Goal: Task Accomplishment & Management: Complete application form

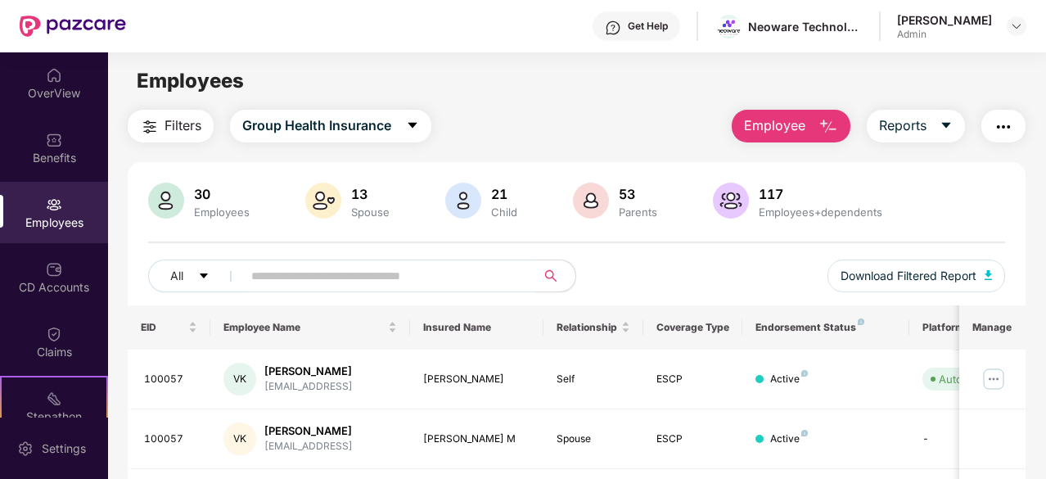
click at [797, 132] on span "Employee" at bounding box center [774, 125] width 61 height 20
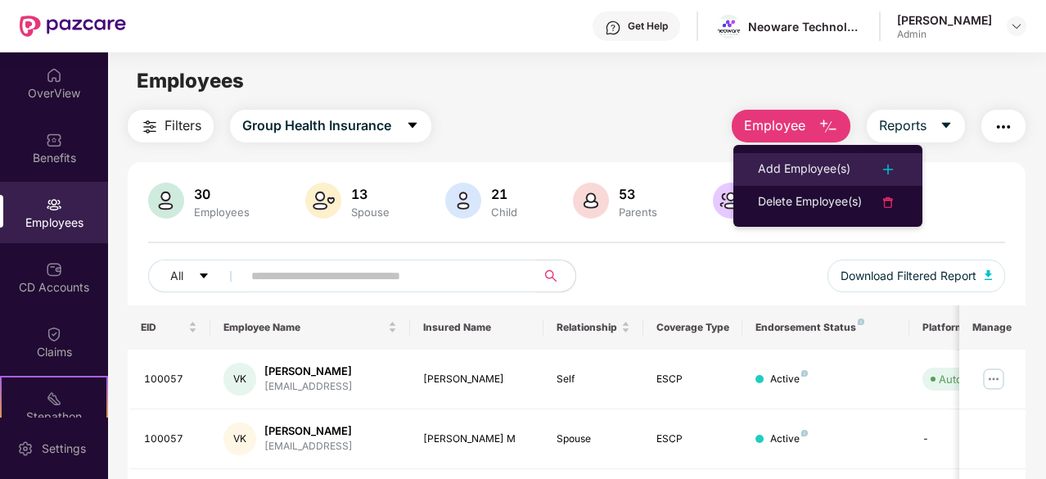
click at [807, 165] on div "Add Employee(s)" at bounding box center [804, 170] width 92 height 20
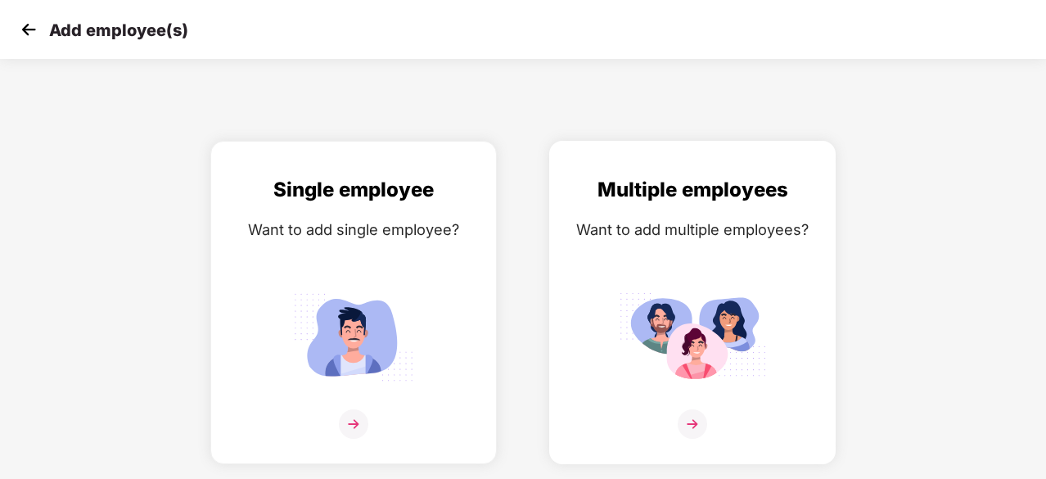
click at [696, 422] on img at bounding box center [691, 423] width 29 height 29
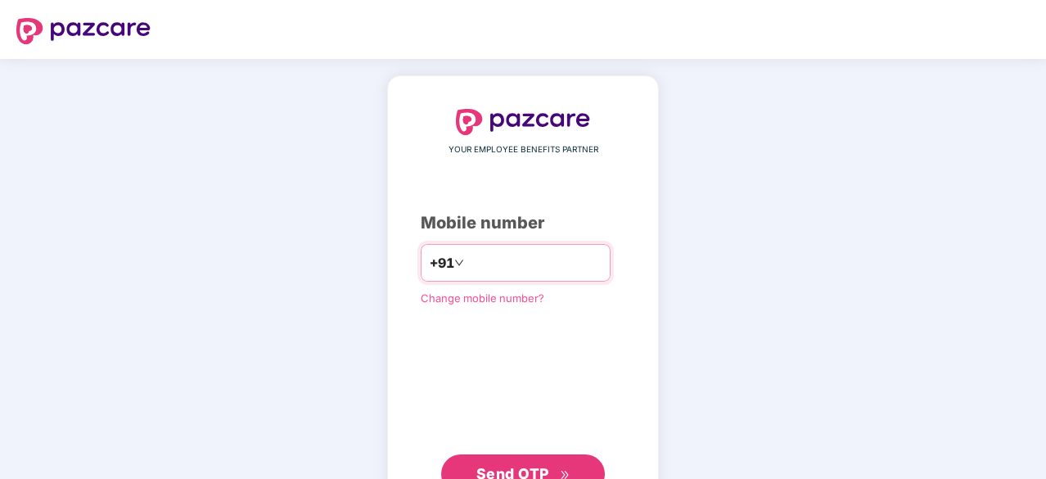
type input "**********"
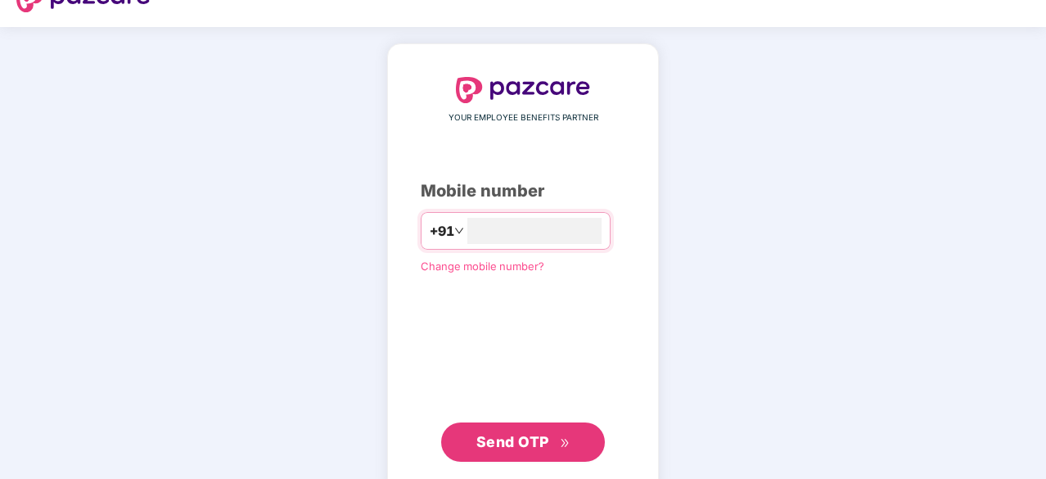
scroll to position [35, 0]
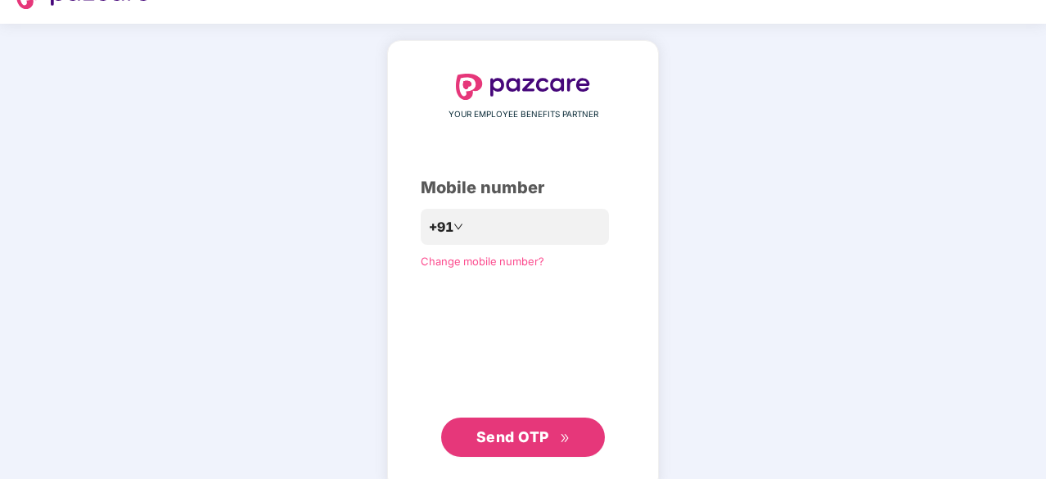
click at [512, 444] on span "Send OTP" at bounding box center [523, 436] width 94 height 23
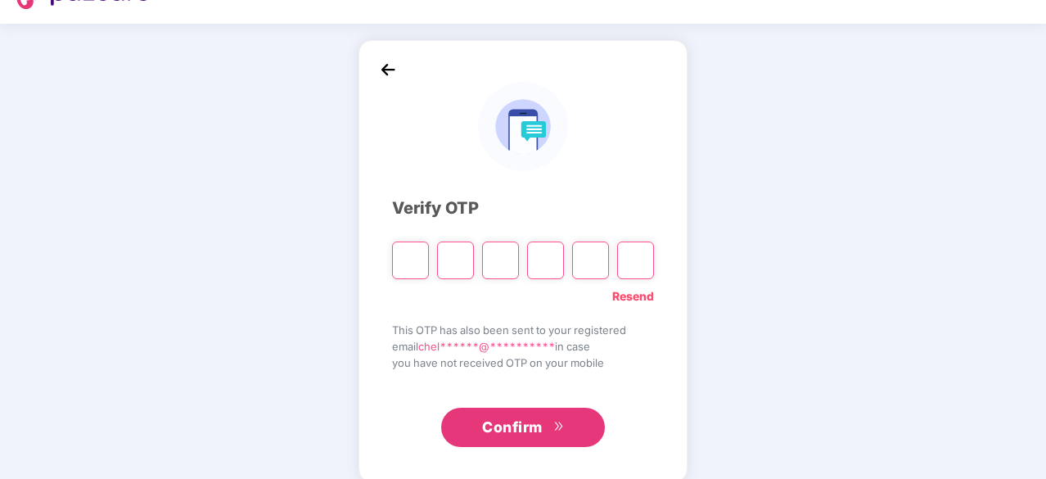
type input "*"
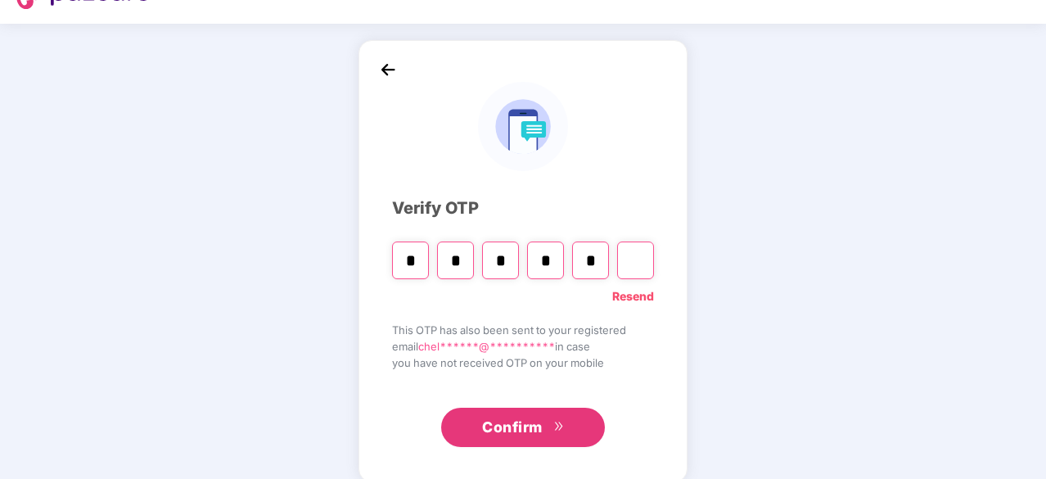
type input "*"
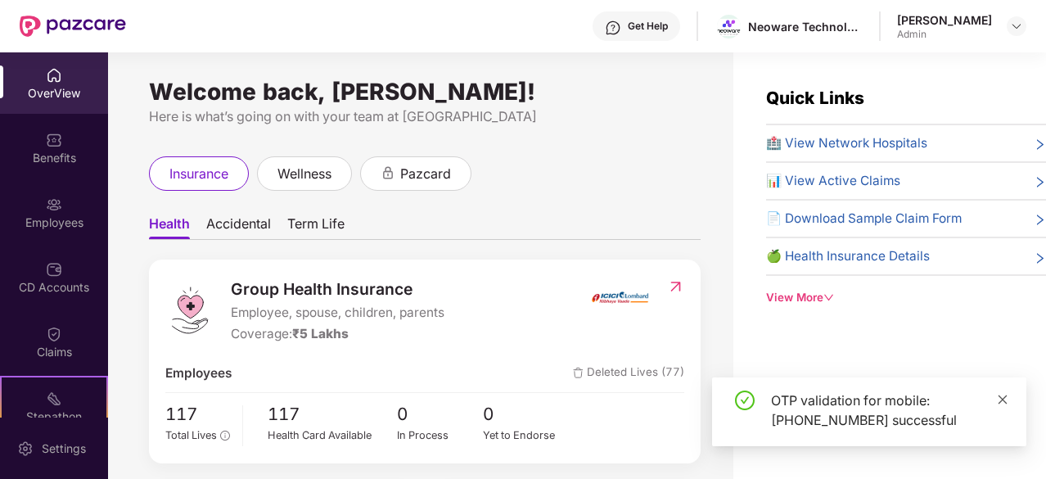
click at [1001, 399] on icon "close" at bounding box center [1002, 398] width 9 height 9
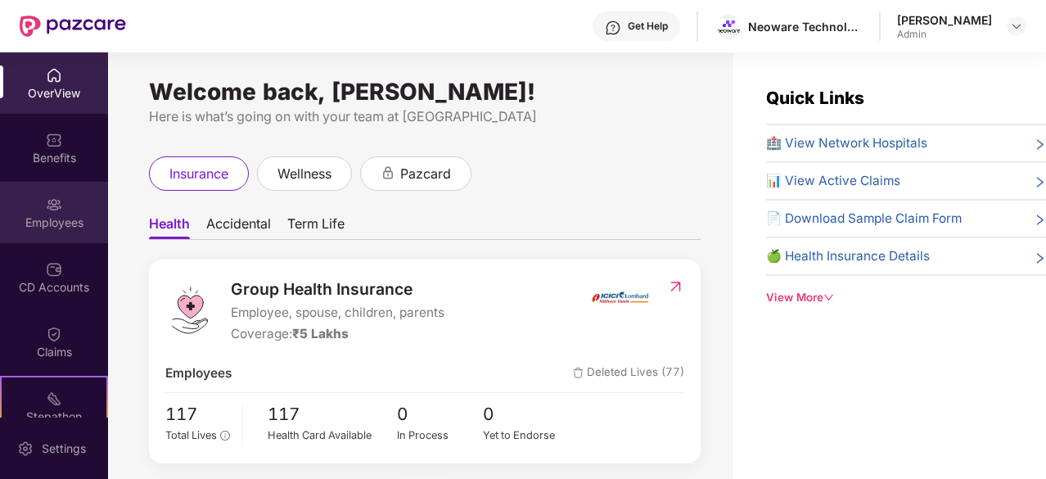
click at [47, 205] on img at bounding box center [54, 204] width 16 height 16
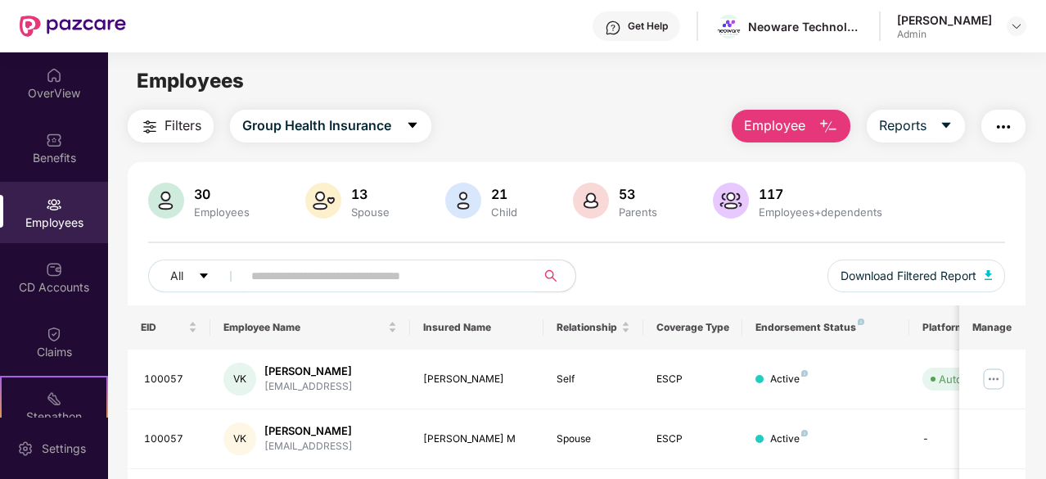
click at [798, 130] on span "Employee" at bounding box center [774, 125] width 61 height 20
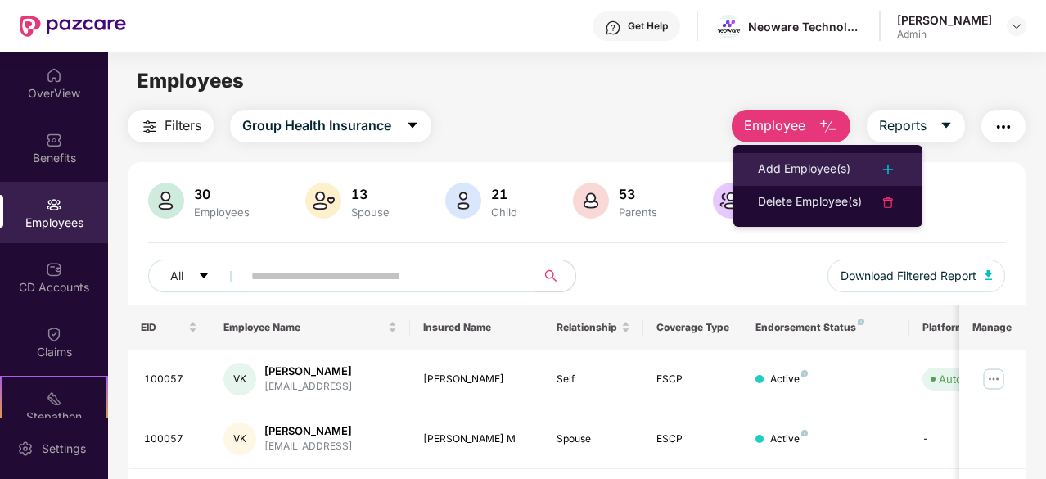
click at [813, 174] on div "Add Employee(s)" at bounding box center [804, 170] width 92 height 20
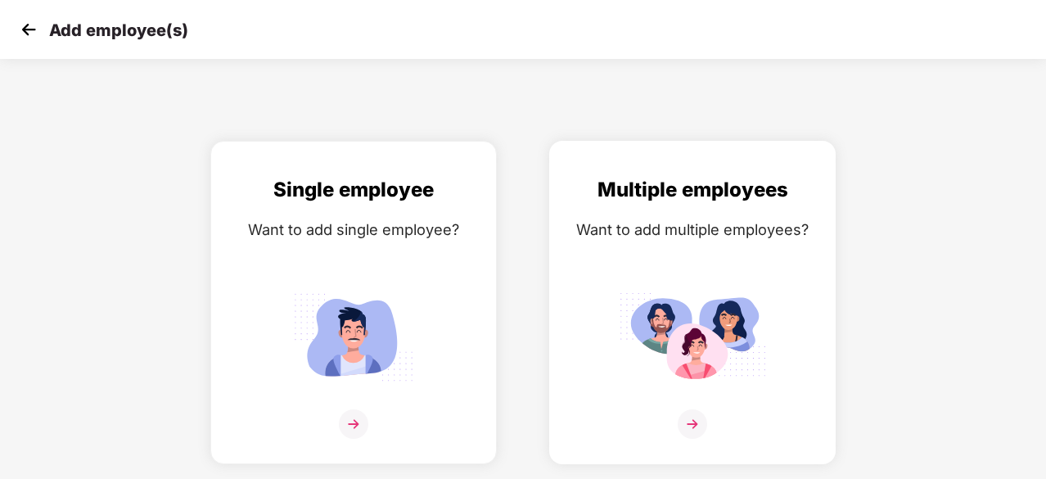
click at [694, 421] on img at bounding box center [691, 423] width 29 height 29
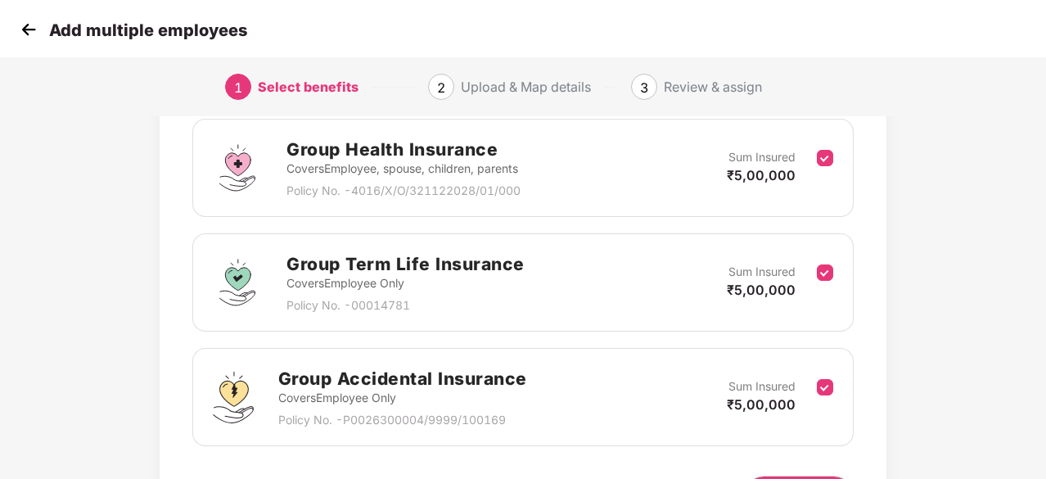
scroll to position [353, 0]
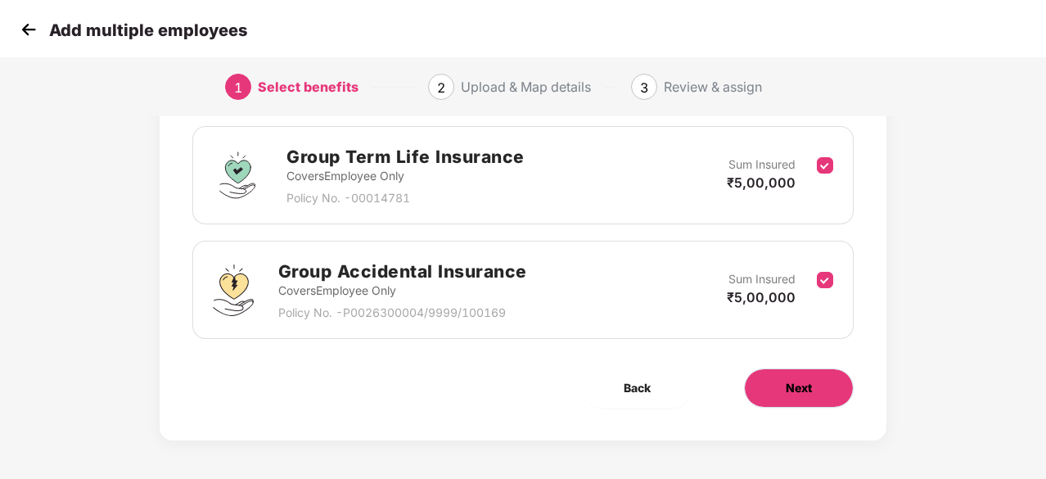
click at [813, 394] on button "Next" at bounding box center [799, 387] width 110 height 39
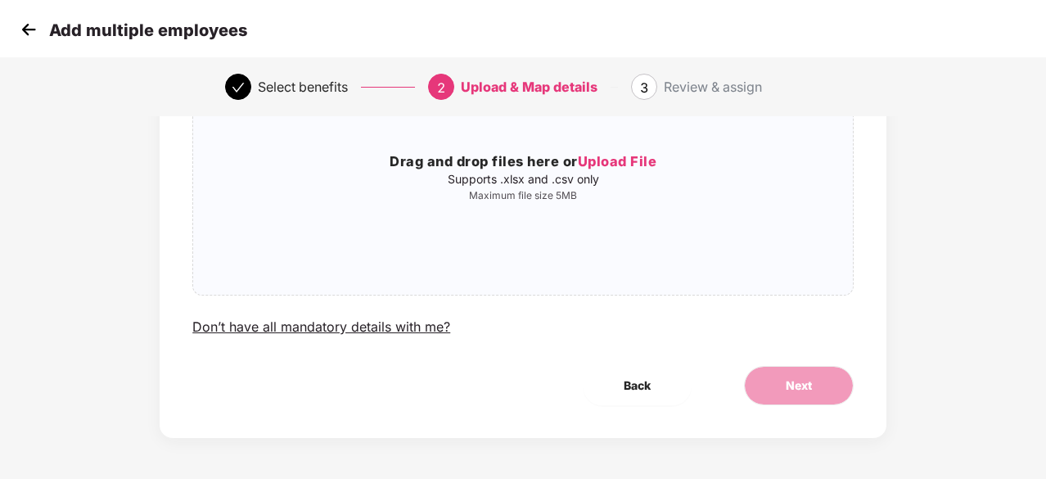
scroll to position [0, 0]
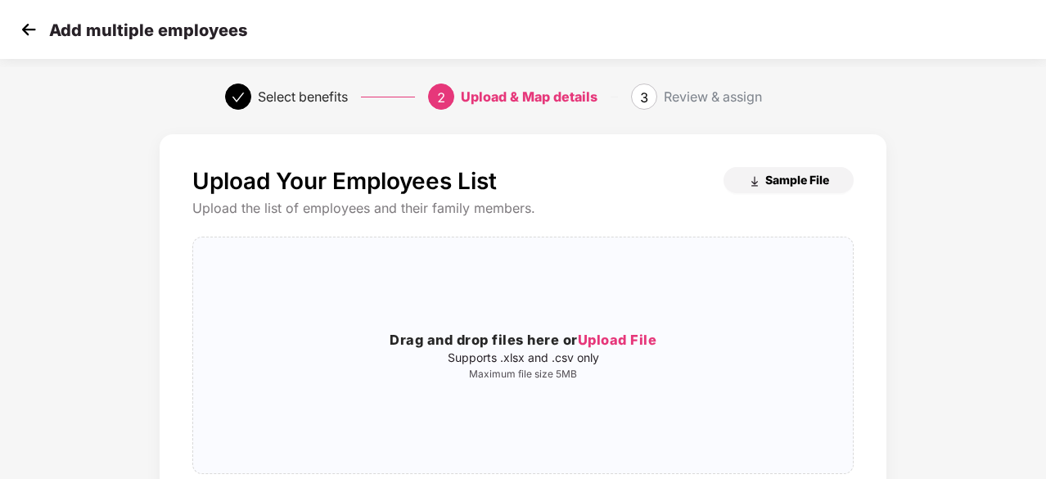
click at [815, 181] on span "Sample File" at bounding box center [797, 180] width 64 height 16
click at [646, 340] on span "Upload File" at bounding box center [617, 339] width 79 height 16
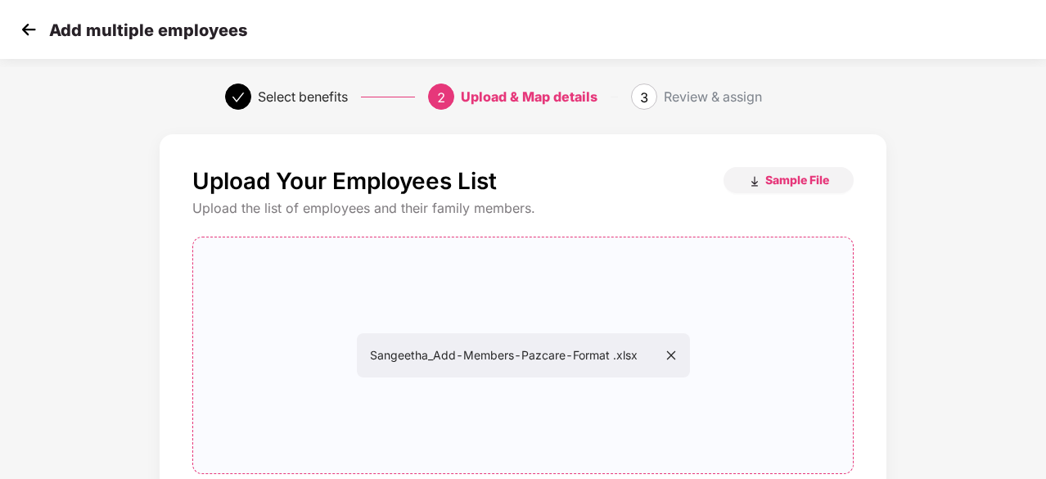
scroll to position [178, 0]
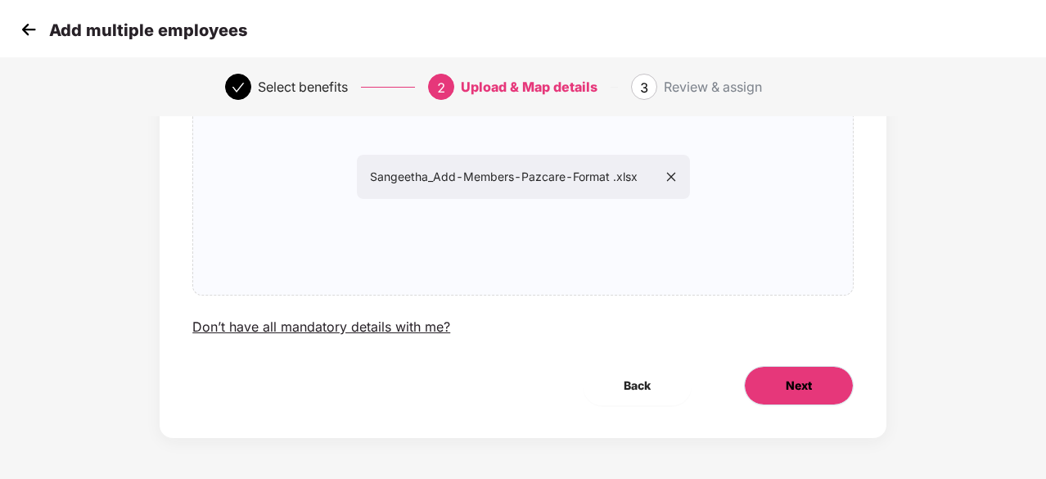
click at [766, 389] on button "Next" at bounding box center [799, 385] width 110 height 39
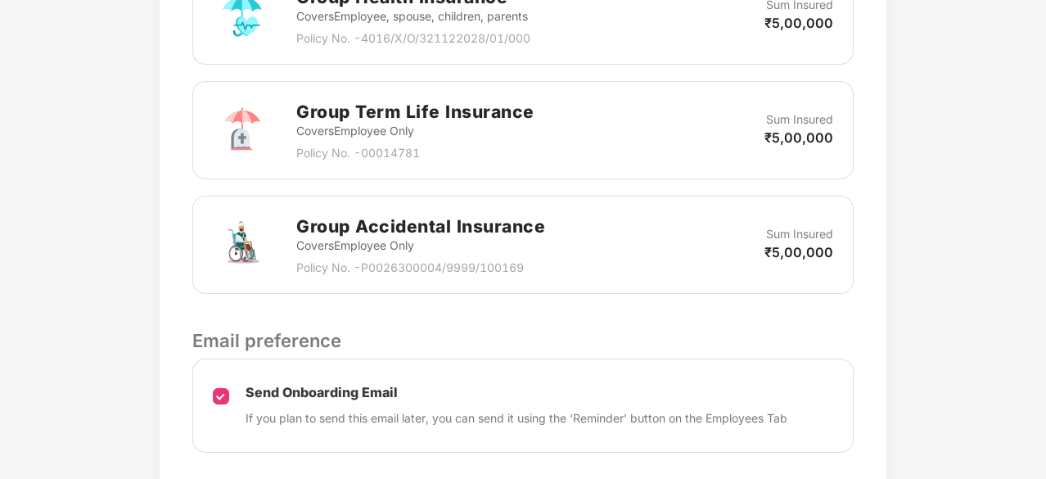
scroll to position [677, 0]
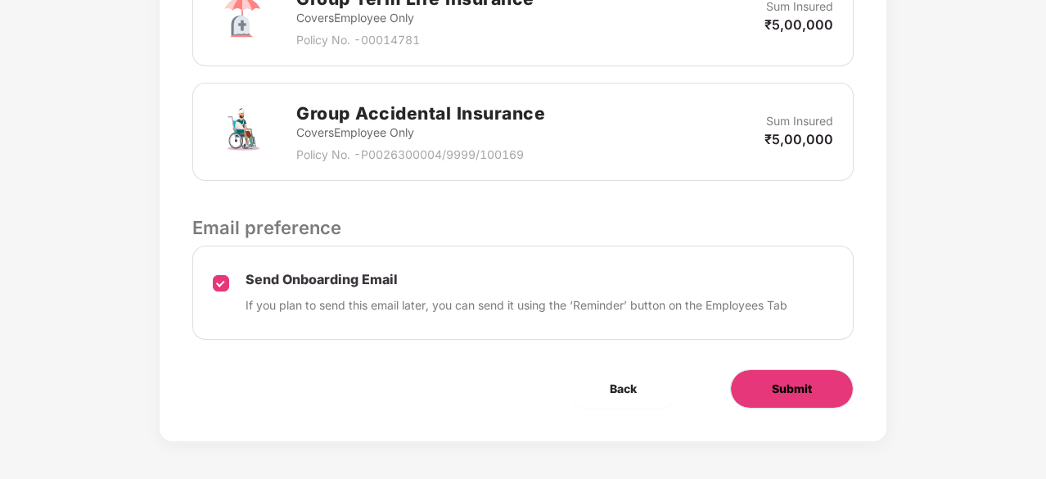
click at [775, 380] on span "Submit" at bounding box center [792, 389] width 40 height 18
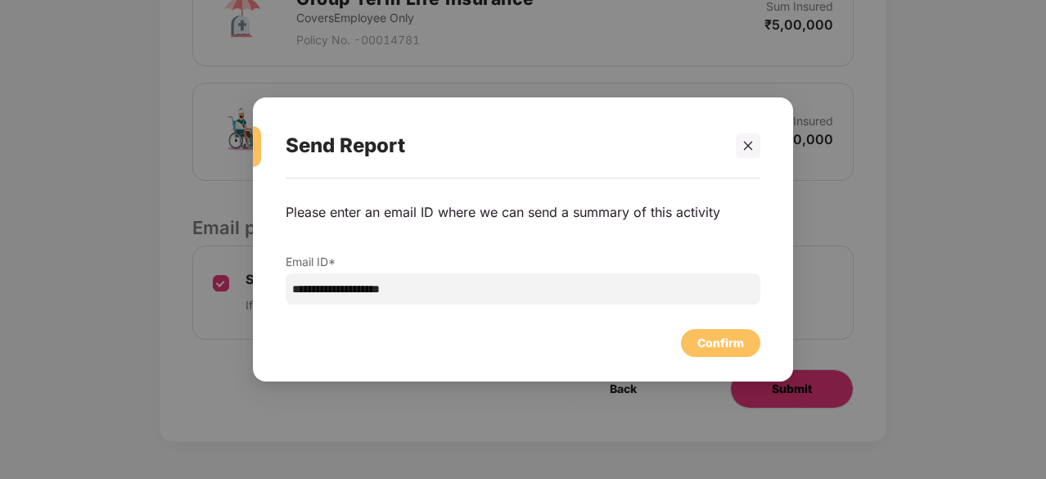
scroll to position [0, 0]
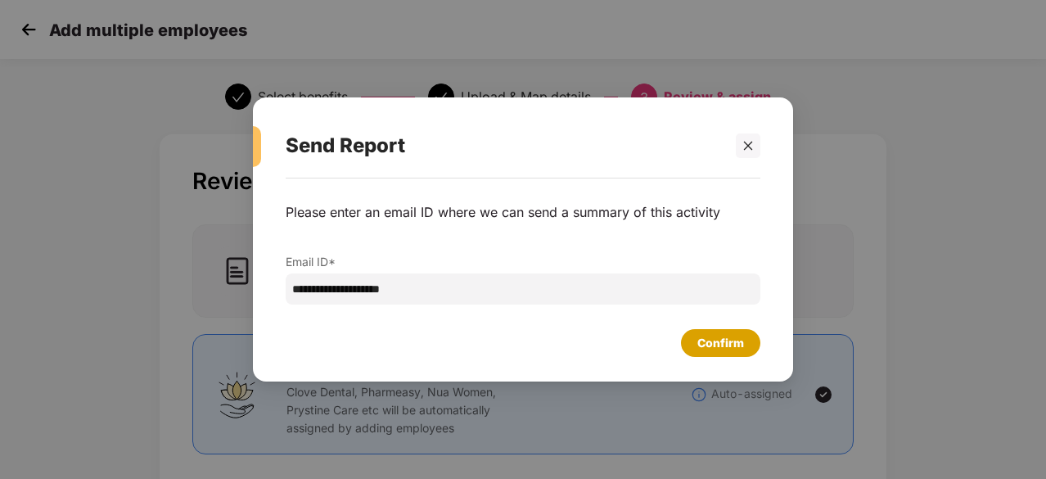
click at [712, 340] on div "Confirm" at bounding box center [720, 343] width 47 height 18
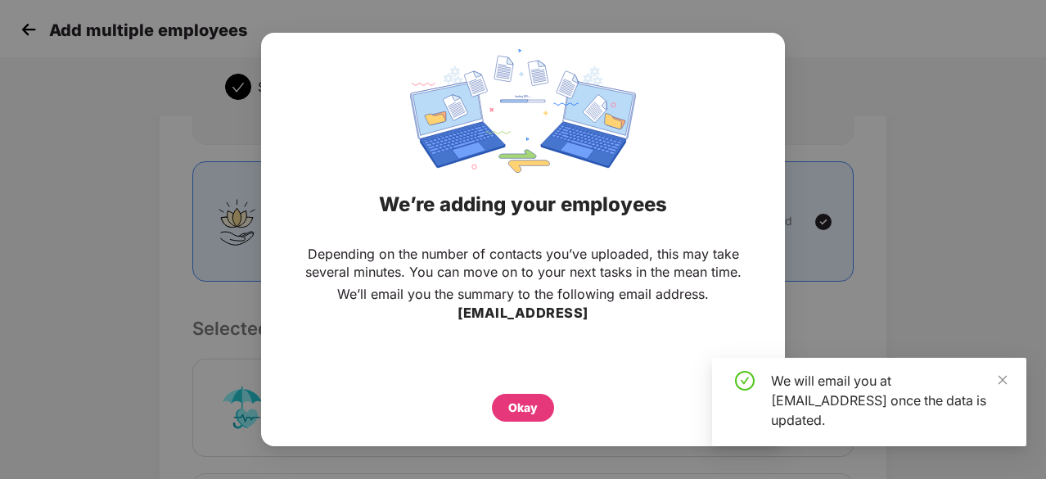
scroll to position [173, 0]
click at [1003, 381] on icon "close" at bounding box center [1001, 379] width 11 height 11
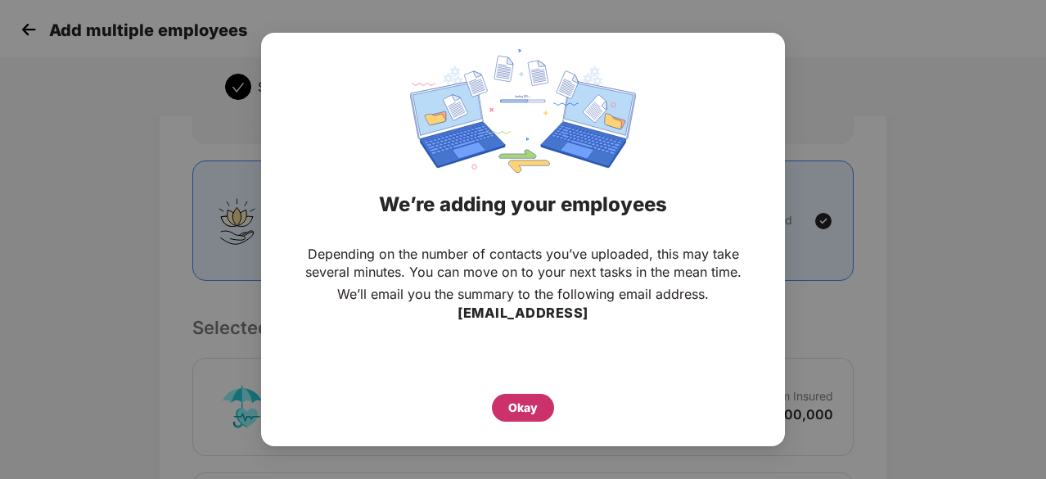
click at [535, 413] on div "Okay" at bounding box center [522, 407] width 29 height 18
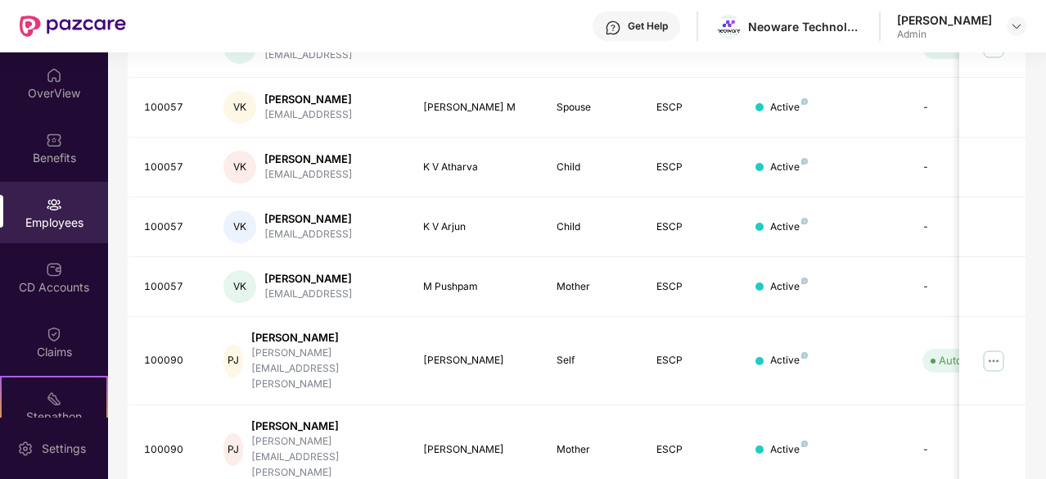
scroll to position [0, 0]
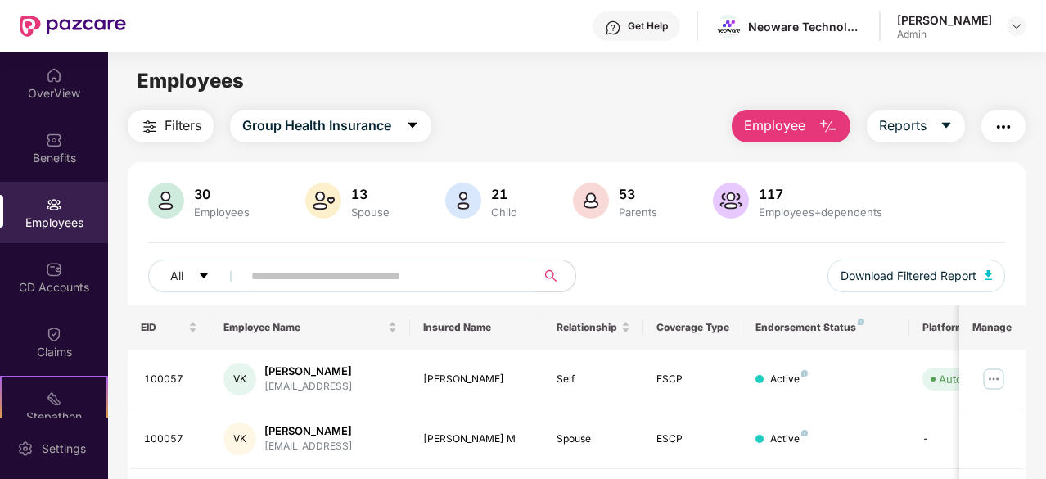
click at [820, 136] on img "button" at bounding box center [828, 127] width 20 height 20
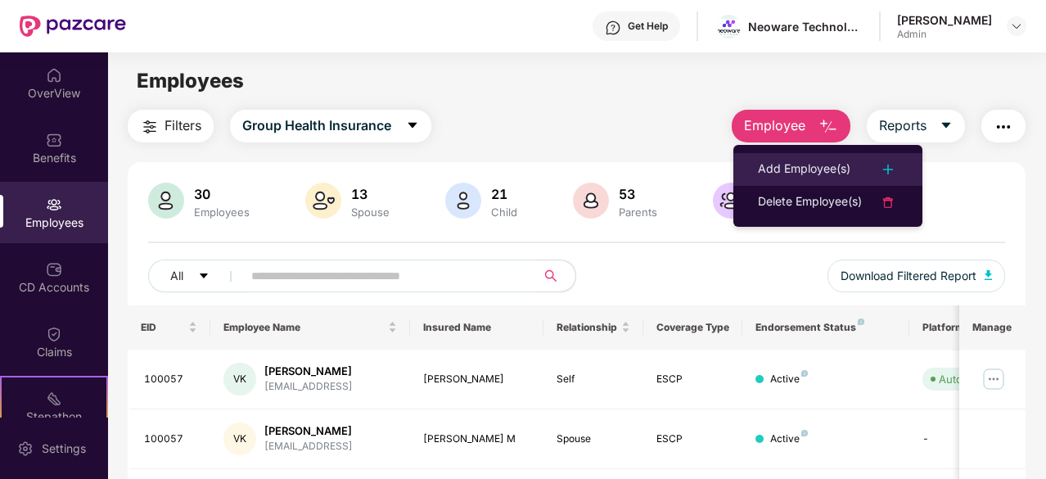
click at [827, 163] on div "Add Employee(s)" at bounding box center [804, 170] width 92 height 20
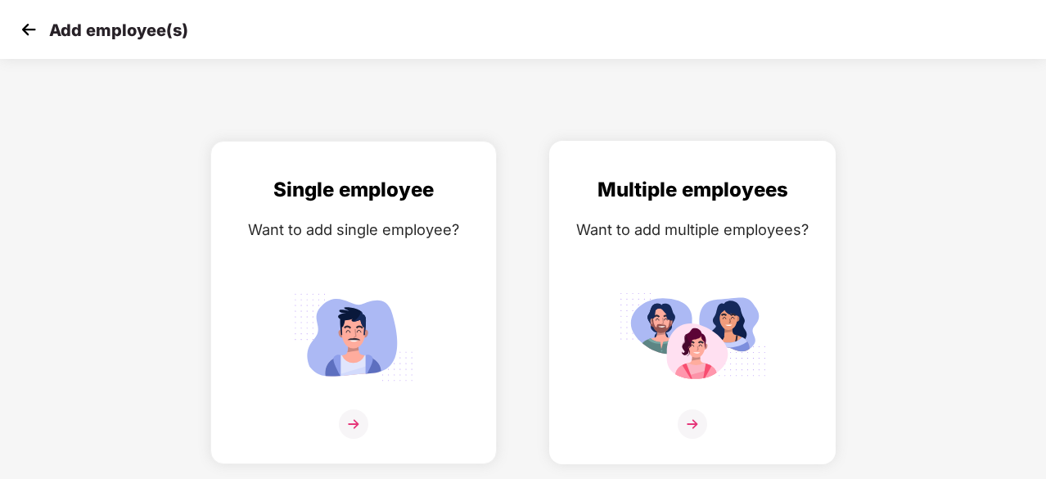
click at [694, 423] on img at bounding box center [691, 423] width 29 height 29
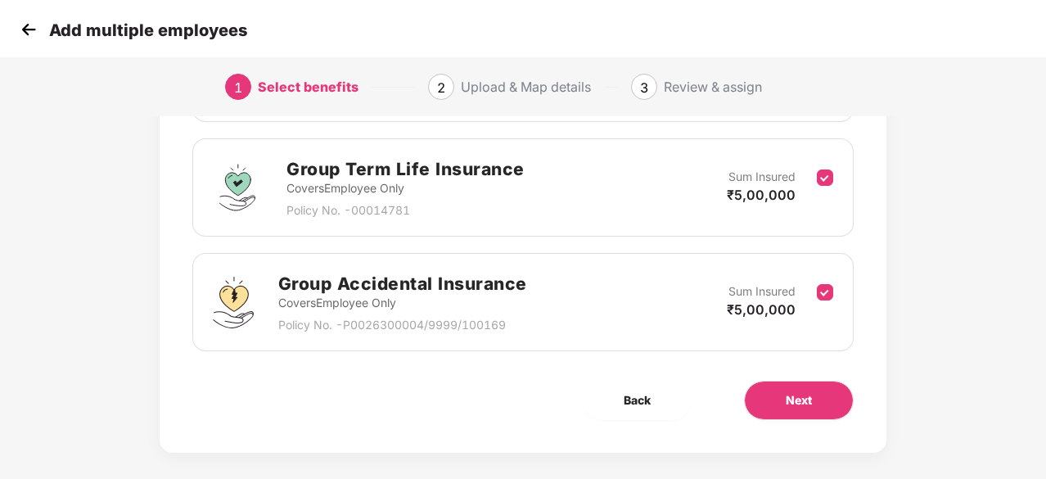
scroll to position [353, 0]
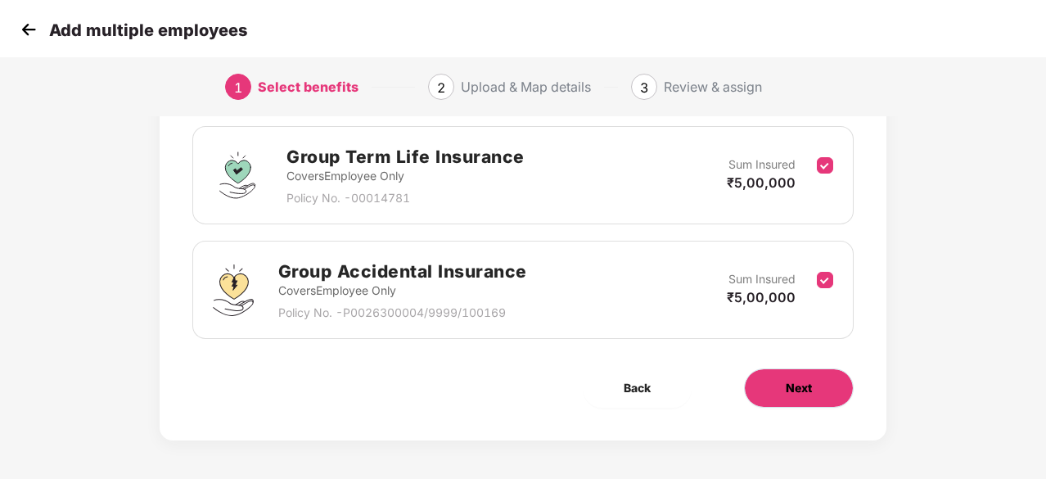
click at [761, 384] on button "Next" at bounding box center [799, 387] width 110 height 39
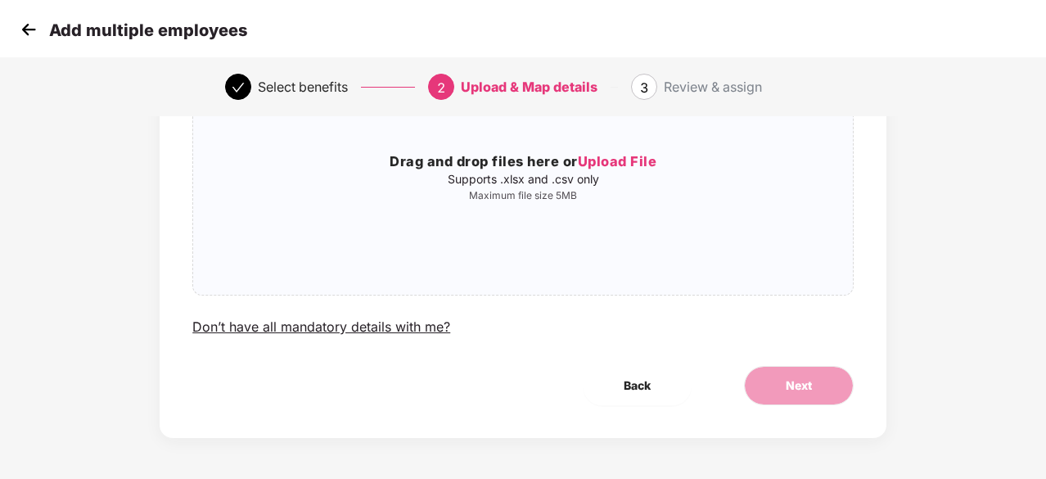
scroll to position [0, 0]
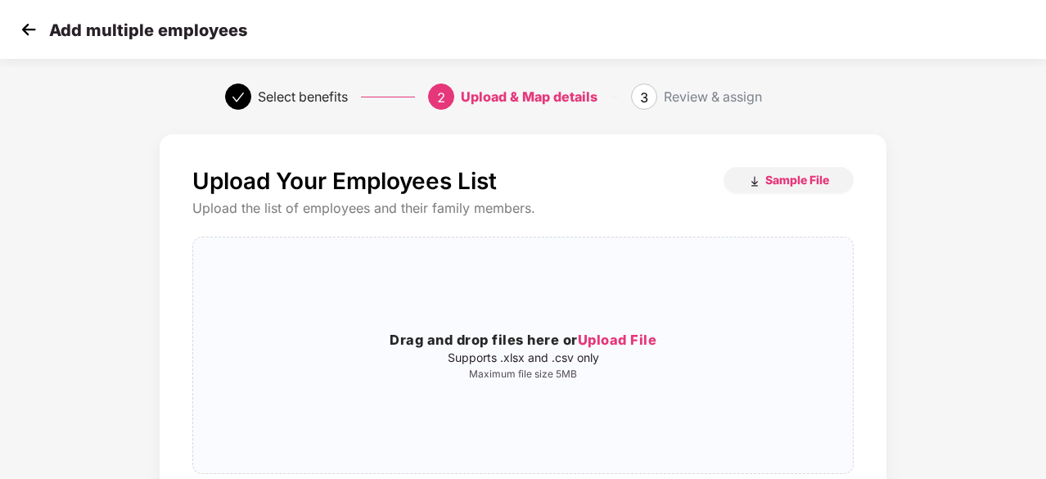
click at [25, 30] on img at bounding box center [28, 29] width 25 height 25
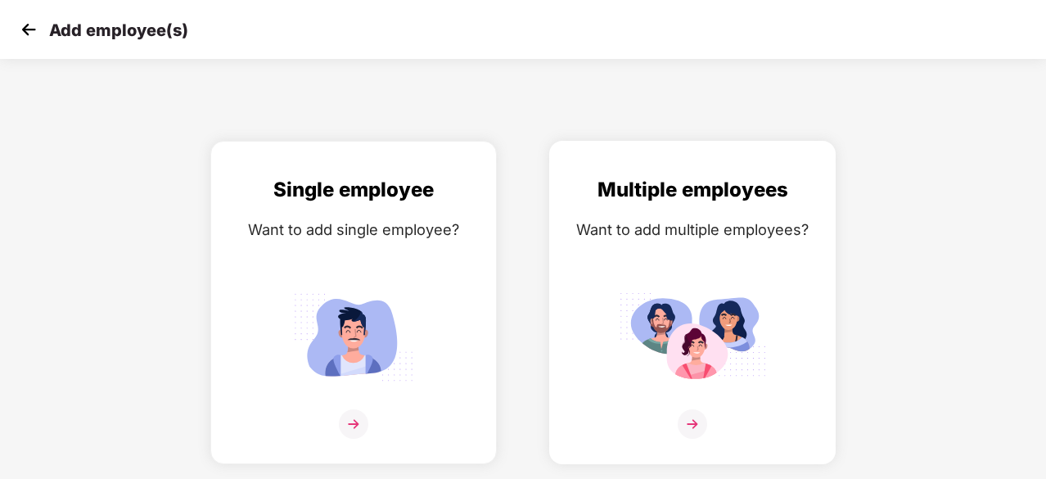
click at [686, 420] on img at bounding box center [691, 423] width 29 height 29
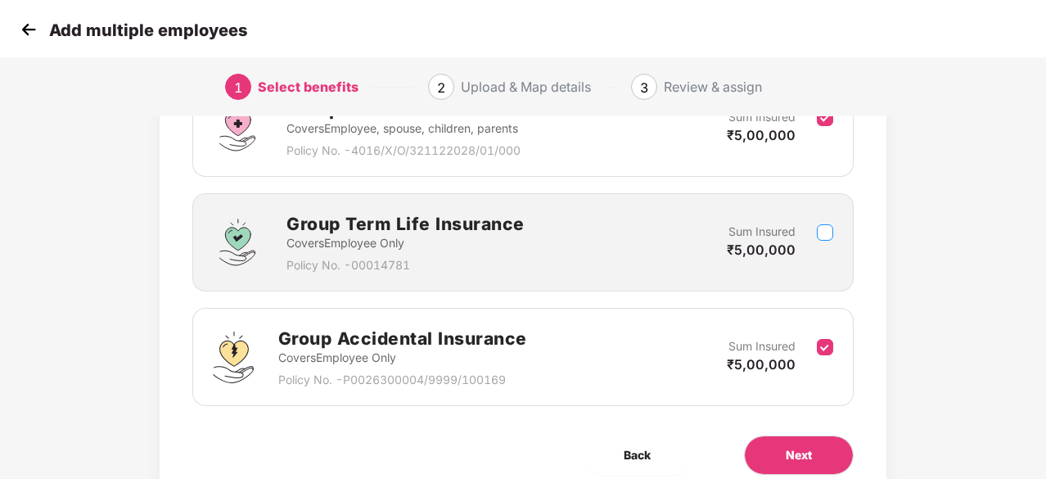
scroll to position [289, 0]
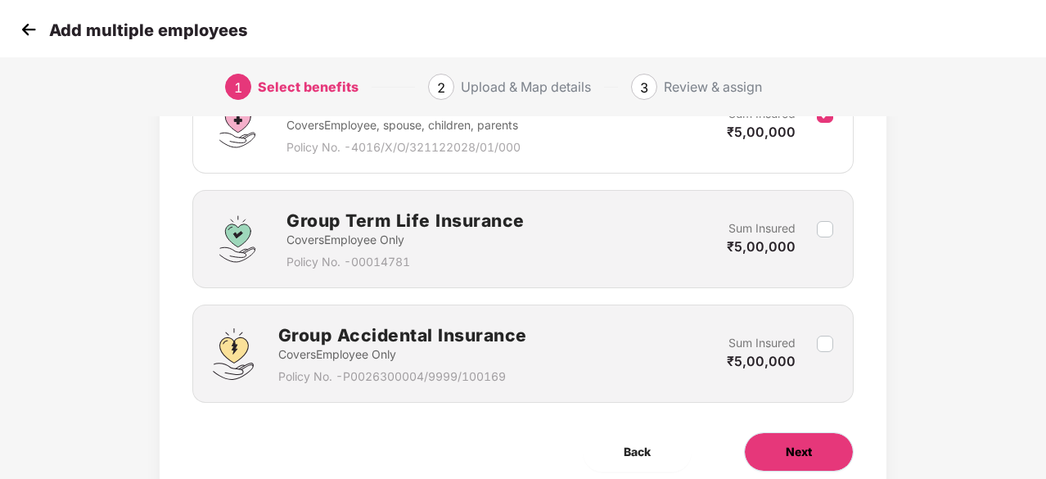
click at [814, 449] on button "Next" at bounding box center [799, 451] width 110 height 39
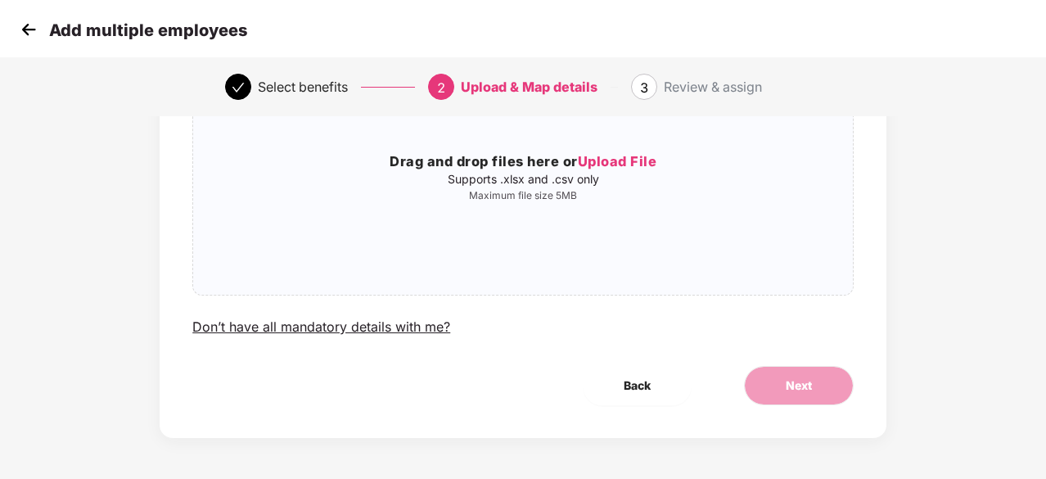
scroll to position [0, 0]
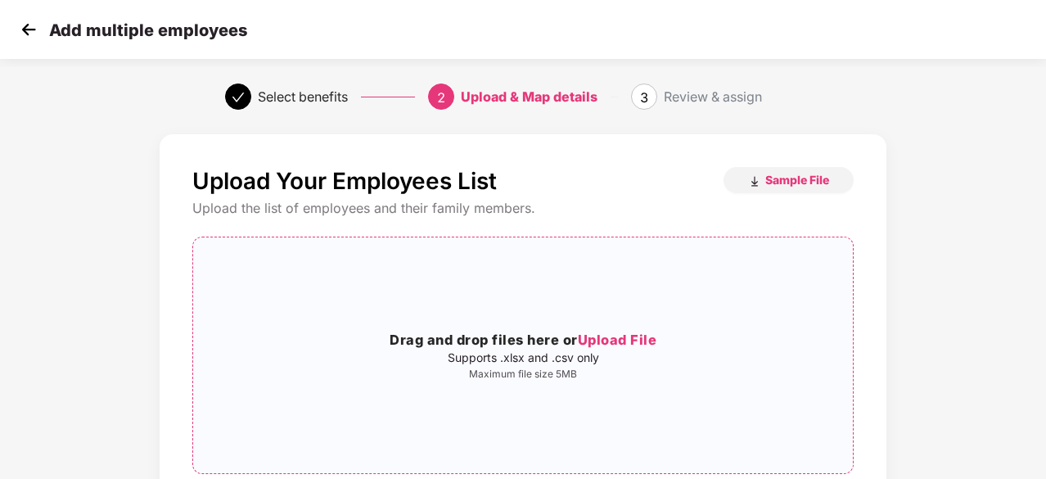
click at [627, 336] on span "Upload File" at bounding box center [617, 339] width 79 height 16
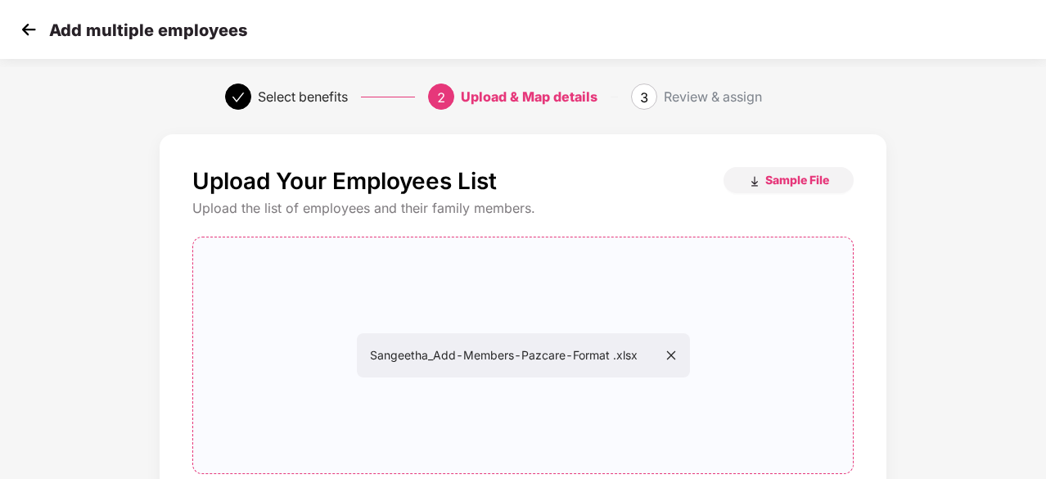
scroll to position [178, 0]
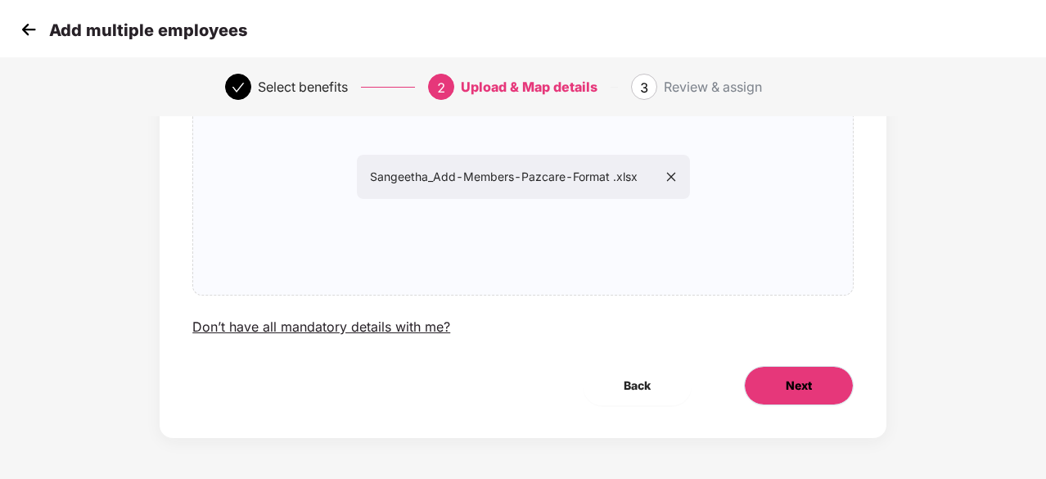
click at [808, 385] on span "Next" at bounding box center [798, 385] width 26 height 18
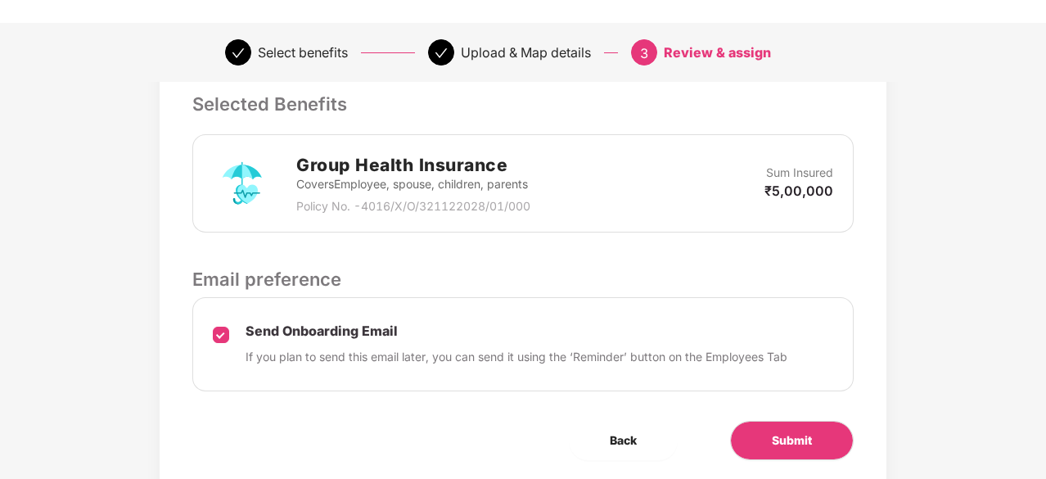
scroll to position [398, 0]
click at [795, 436] on span "Submit" at bounding box center [792, 439] width 40 height 18
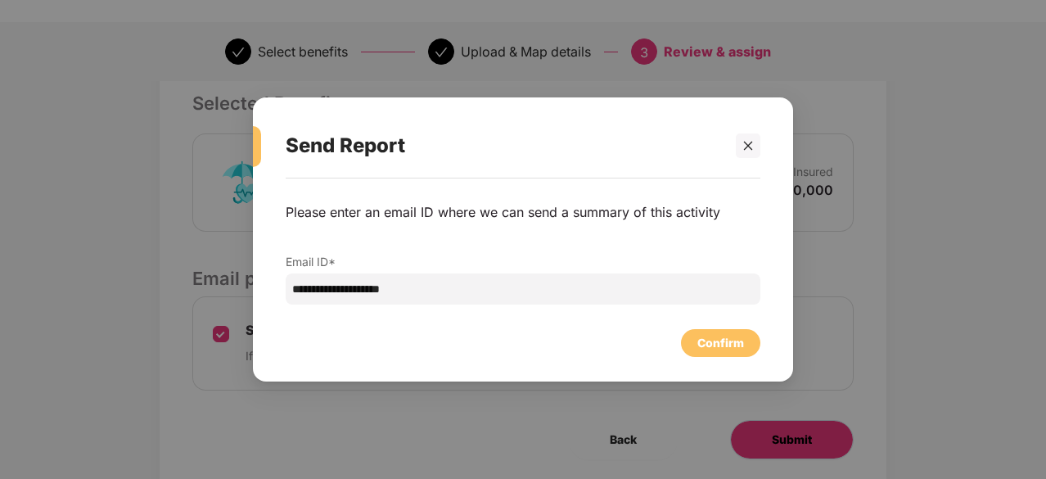
scroll to position [0, 0]
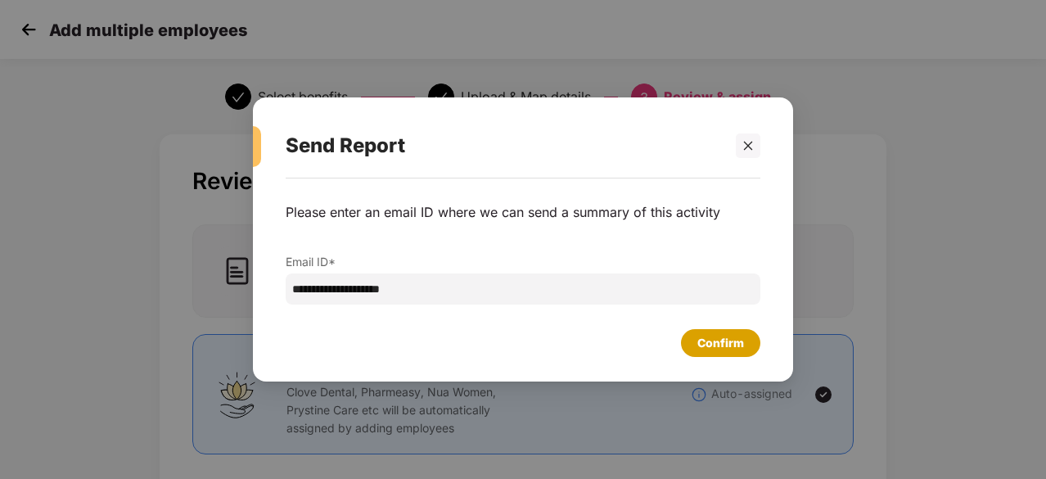
click at [697, 349] on div "Confirm" at bounding box center [720, 343] width 47 height 18
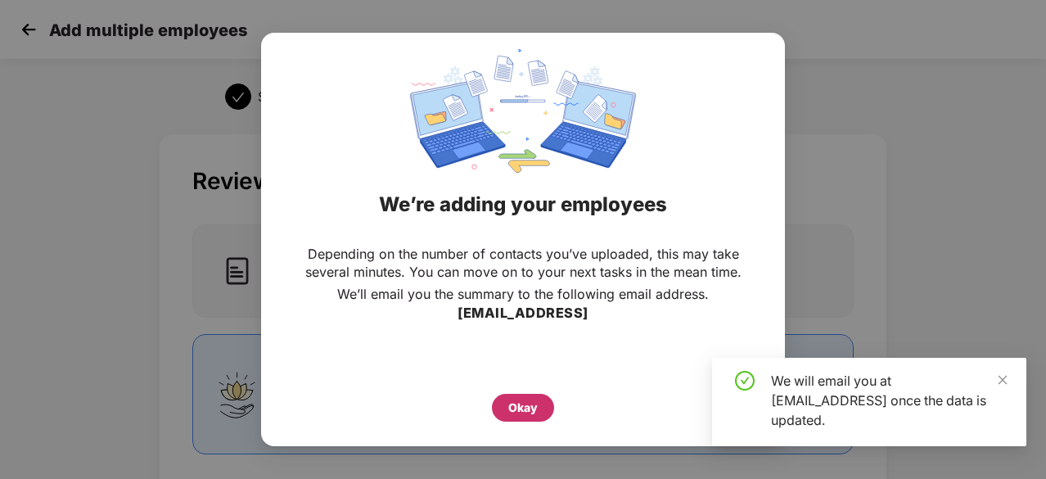
click at [533, 404] on div "Okay" at bounding box center [522, 407] width 29 height 18
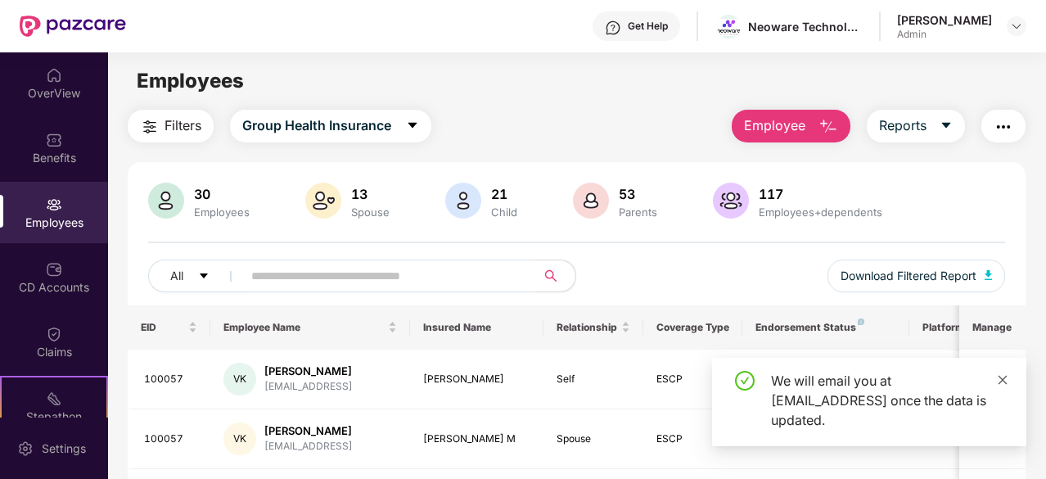
click at [996, 378] on icon "close" at bounding box center [1001, 379] width 11 height 11
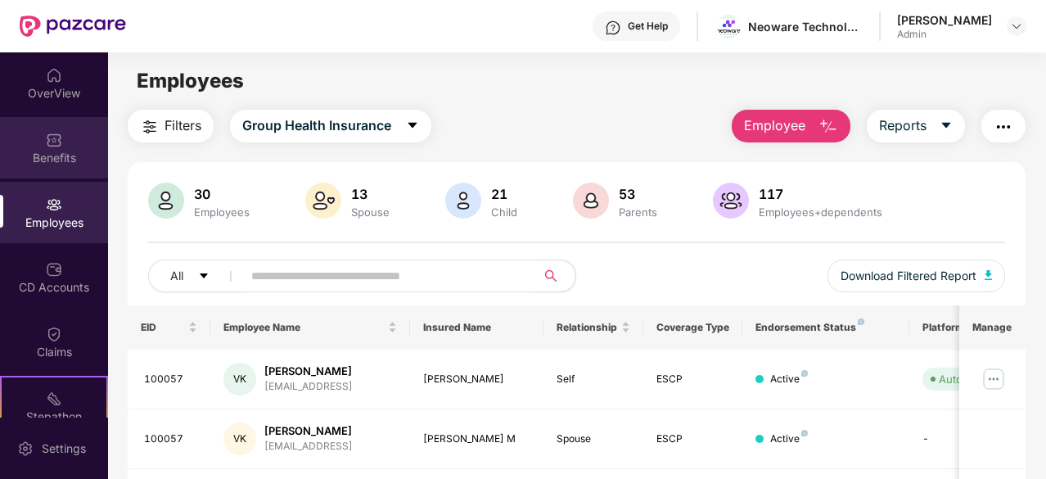
click at [43, 156] on div "Benefits" at bounding box center [54, 158] width 108 height 16
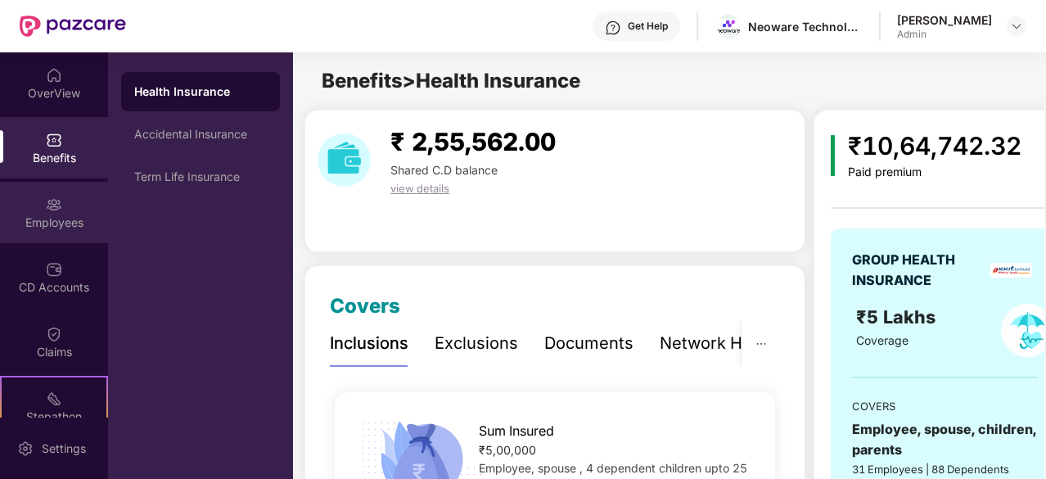
click at [51, 225] on div "Employees" at bounding box center [54, 222] width 108 height 16
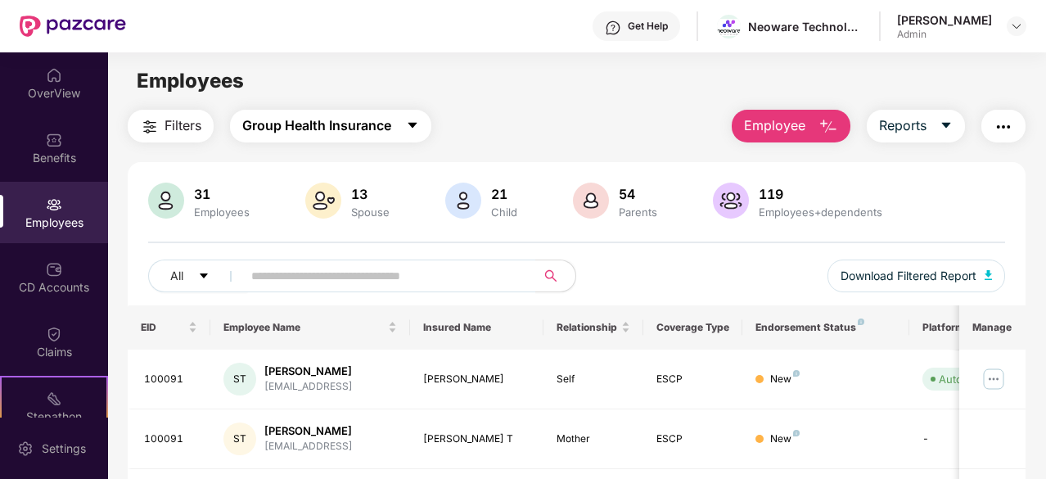
click at [379, 129] on span "Group Health Insurance" at bounding box center [316, 125] width 149 height 20
click at [803, 124] on span "Employee" at bounding box center [774, 125] width 61 height 20
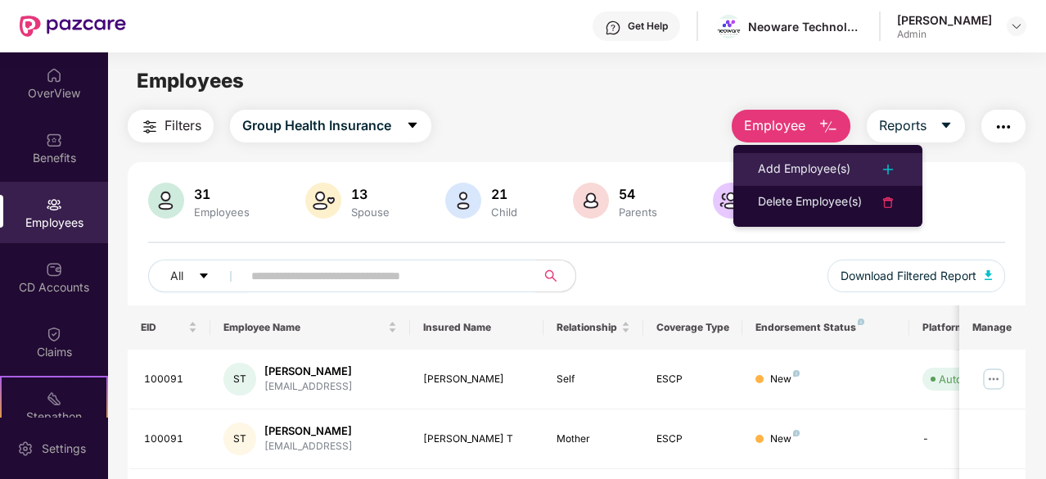
click at [803, 160] on div "Add Employee(s)" at bounding box center [804, 170] width 92 height 20
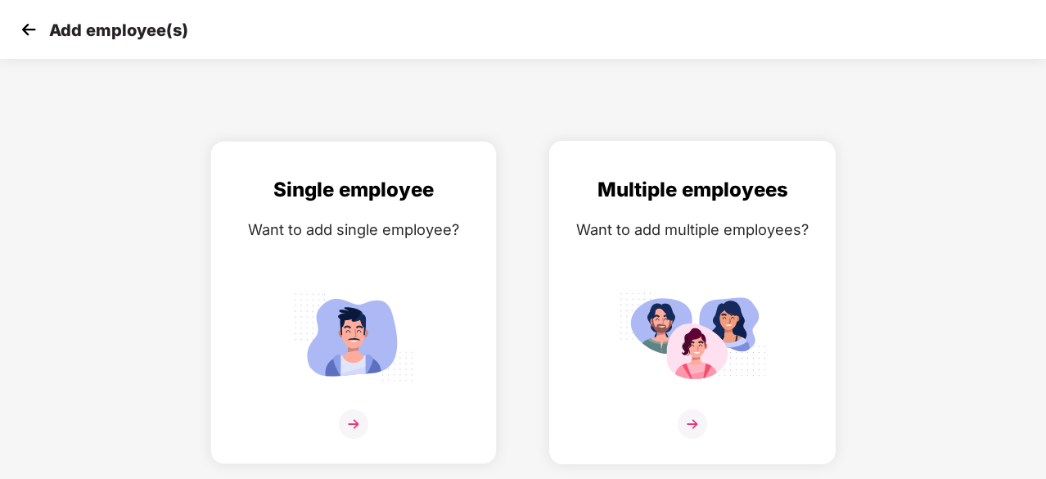
click at [690, 425] on img at bounding box center [691, 423] width 29 height 29
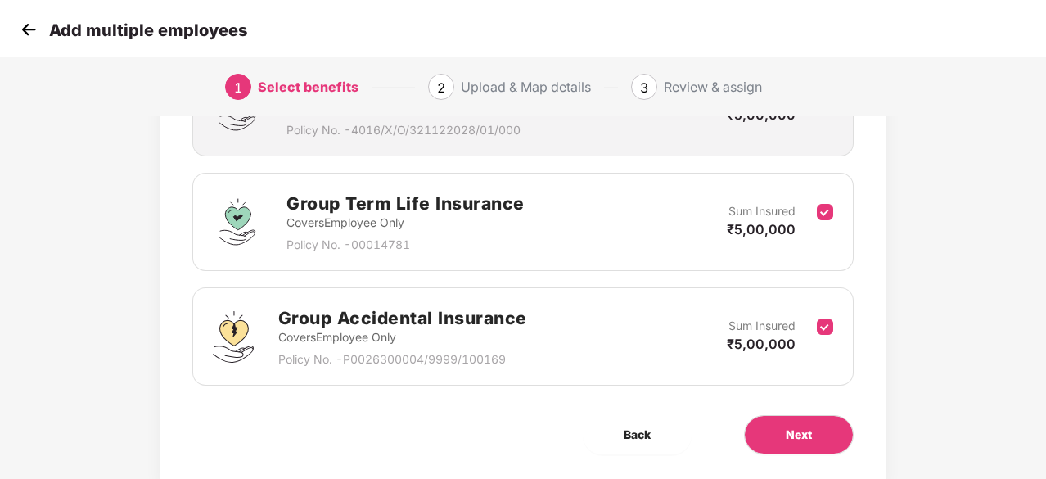
scroll to position [353, 0]
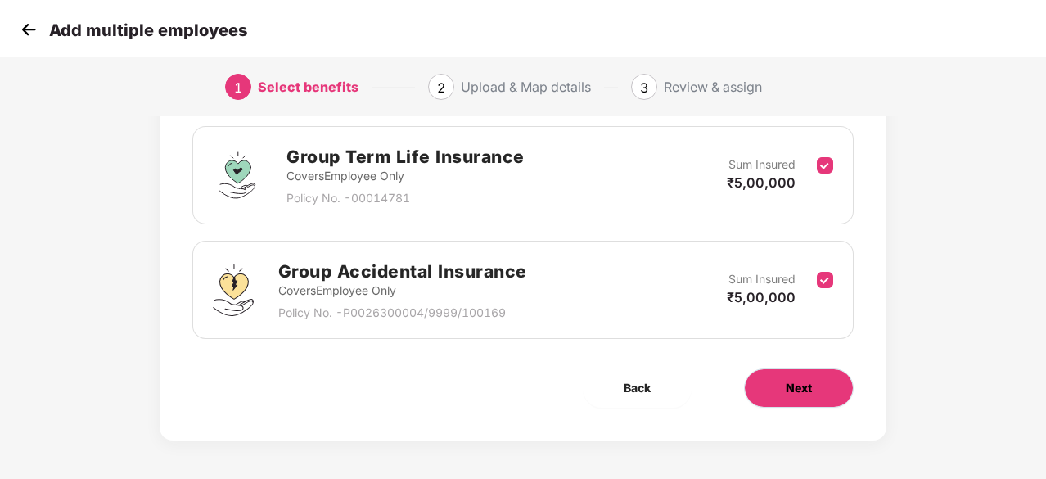
click at [763, 386] on button "Next" at bounding box center [799, 387] width 110 height 39
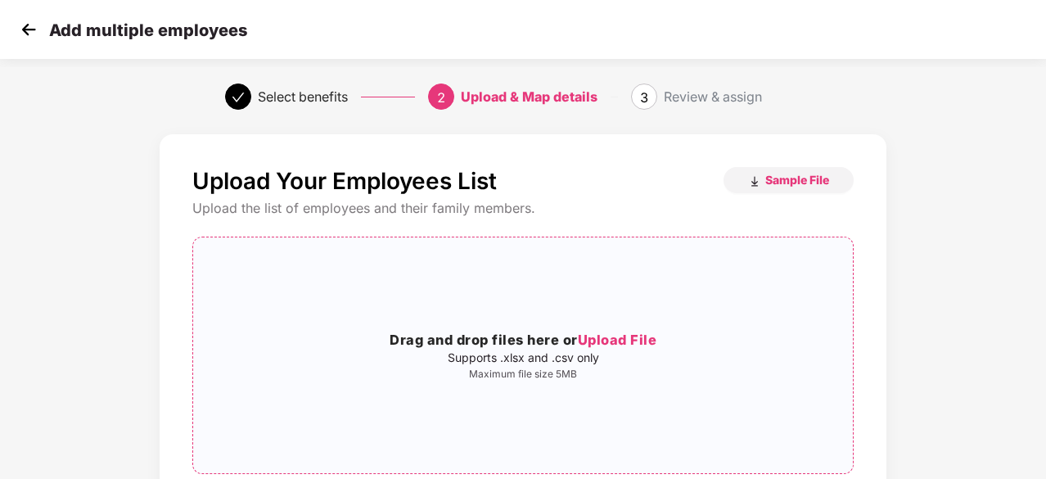
click at [636, 337] on span "Upload File" at bounding box center [617, 339] width 79 height 16
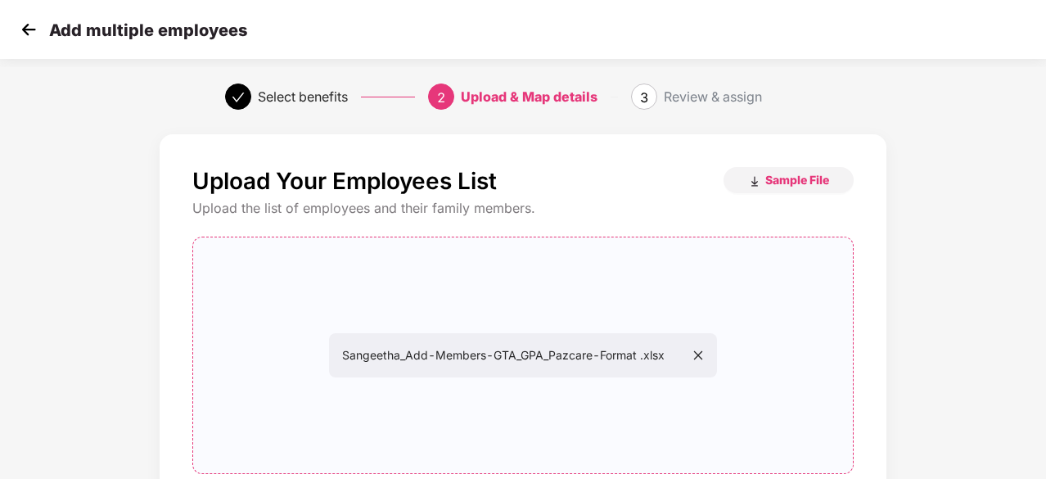
scroll to position [178, 0]
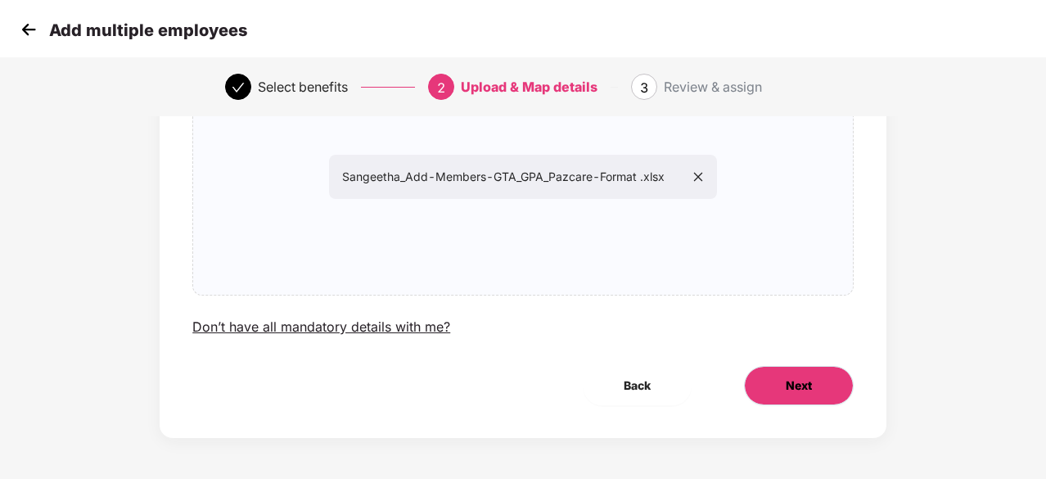
click at [795, 385] on span "Next" at bounding box center [798, 385] width 26 height 18
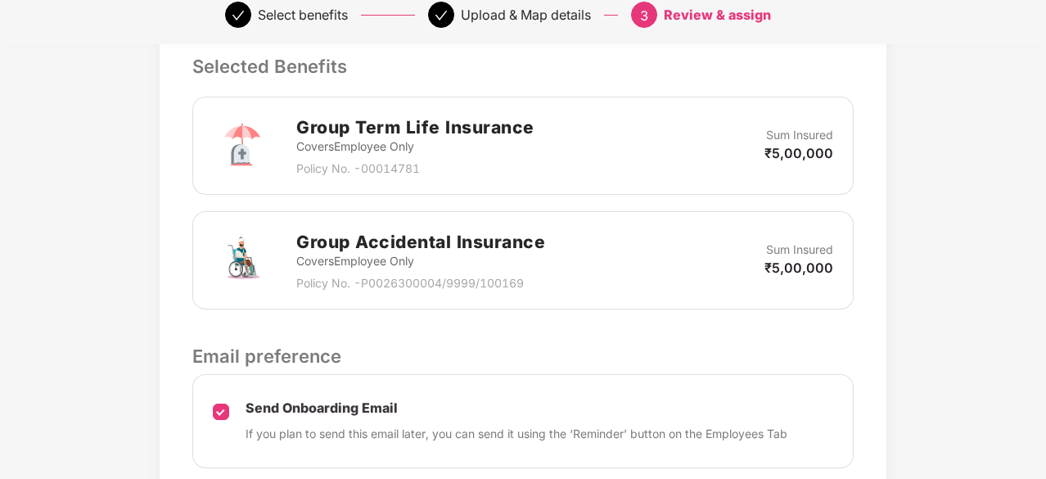
scroll to position [563, 0]
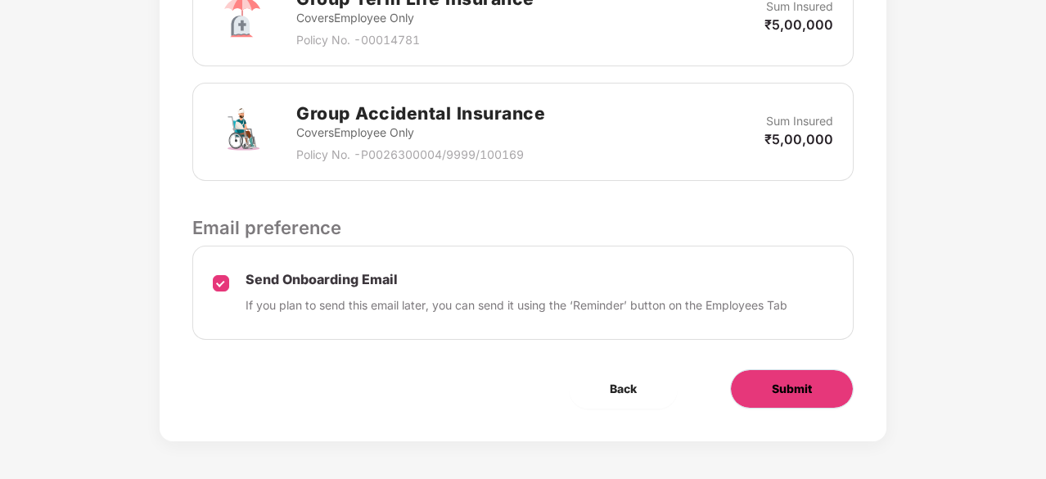
click at [805, 382] on span "Submit" at bounding box center [792, 389] width 40 height 18
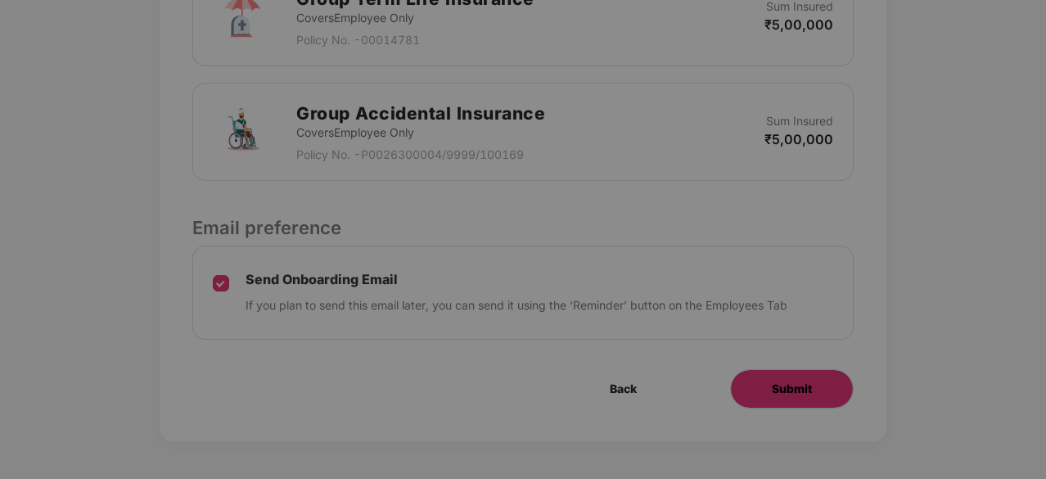
scroll to position [0, 0]
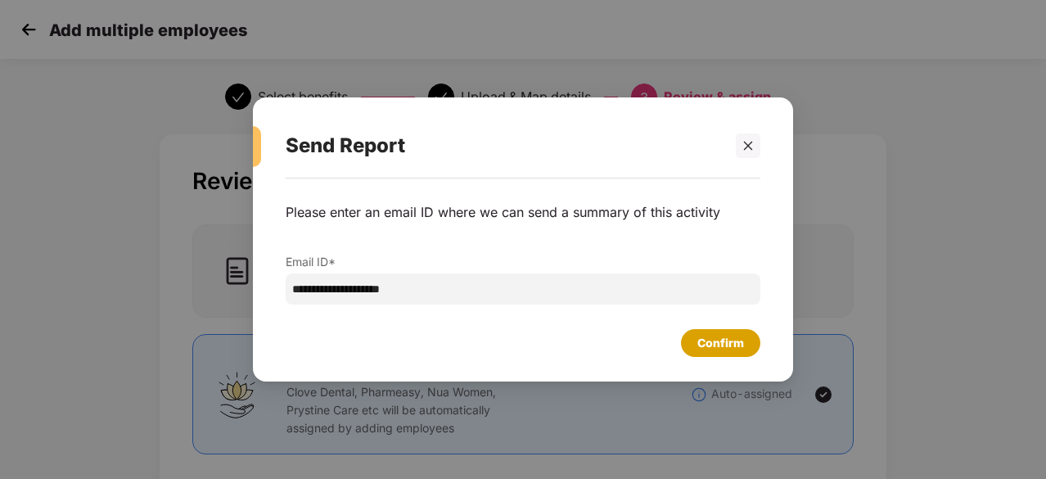
click at [701, 344] on div "Confirm" at bounding box center [720, 343] width 47 height 18
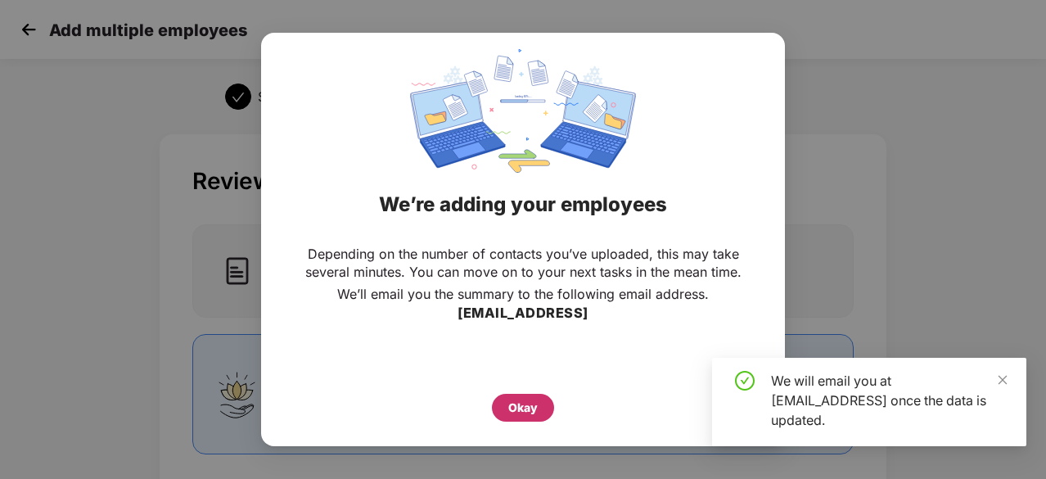
click at [516, 408] on div "Okay" at bounding box center [522, 407] width 29 height 18
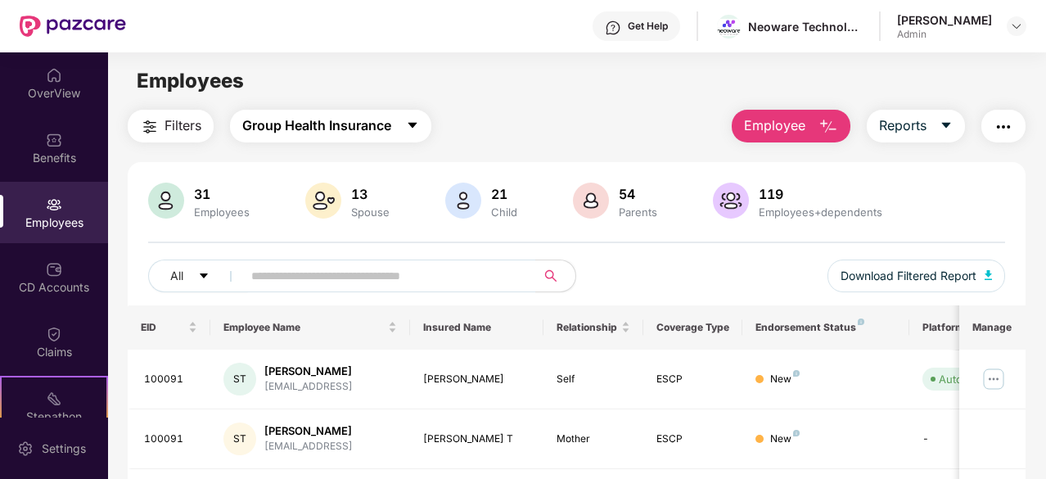
click at [412, 122] on icon "caret-down" at bounding box center [412, 125] width 13 height 13
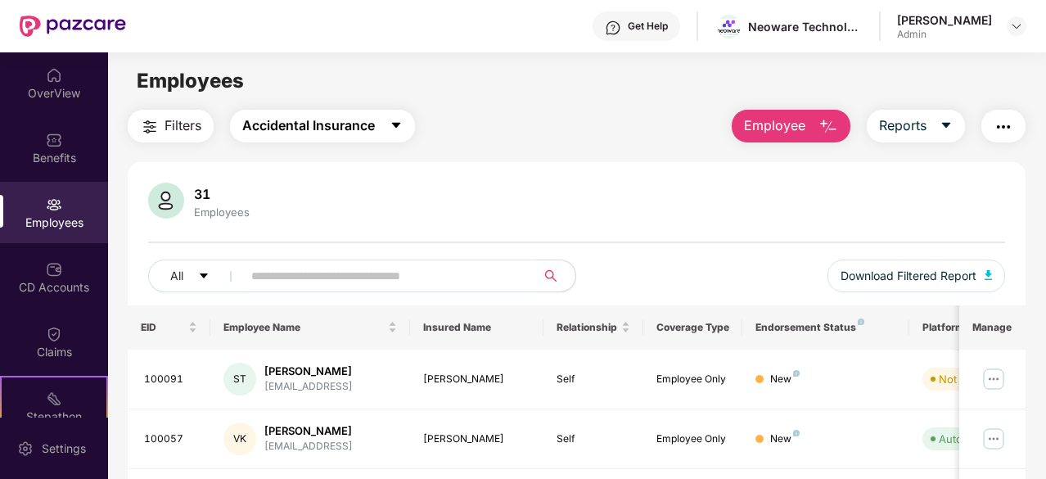
click at [394, 125] on icon "caret-down" at bounding box center [395, 125] width 13 height 13
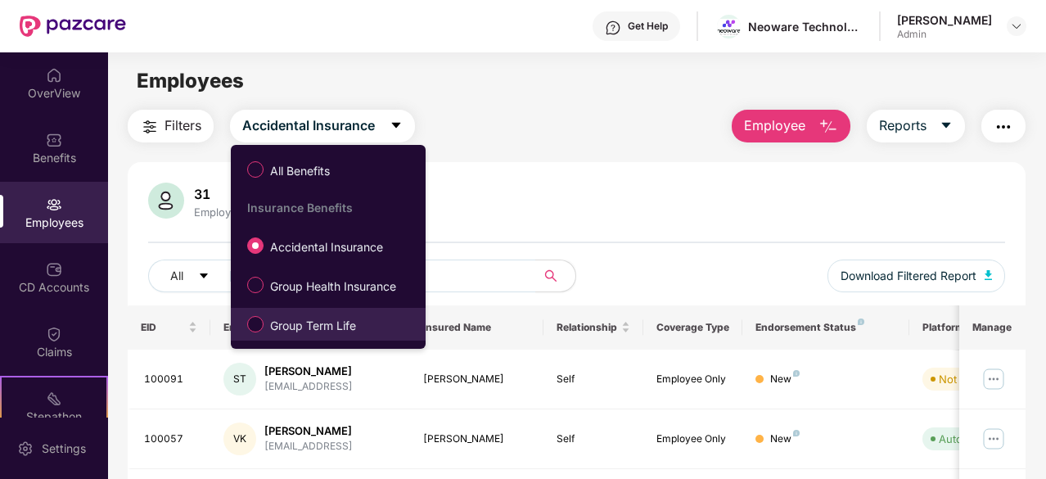
click at [294, 331] on span "Group Term Life" at bounding box center [312, 326] width 99 height 18
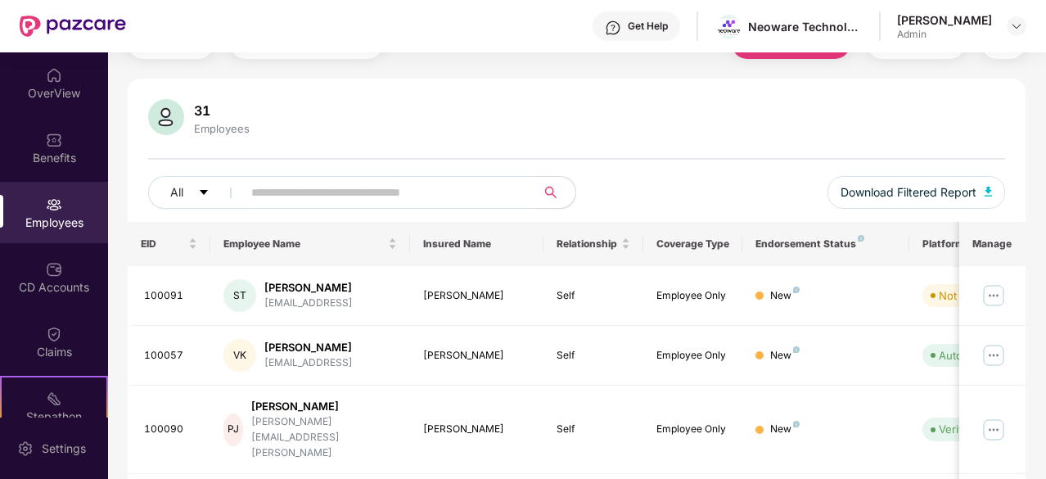
scroll to position [105, 0]
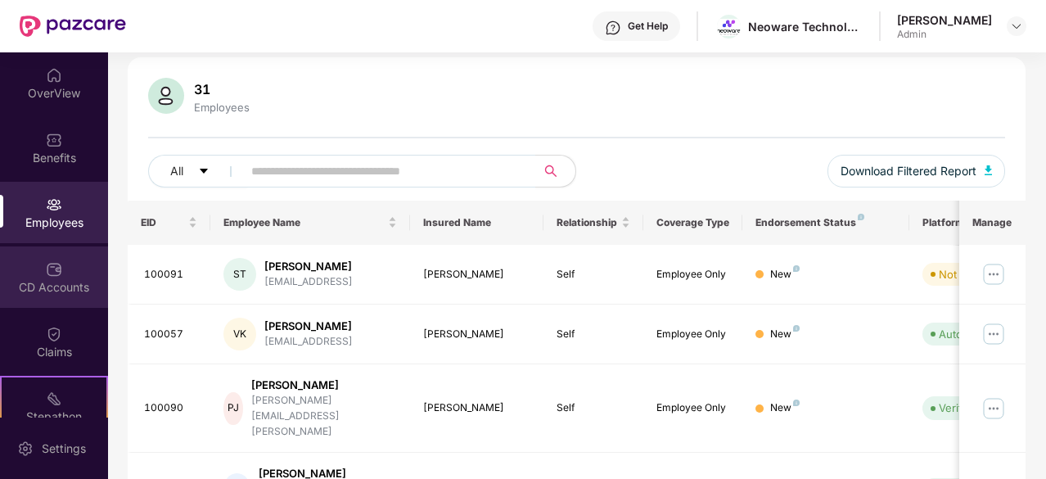
click at [49, 272] on img at bounding box center [54, 269] width 16 height 16
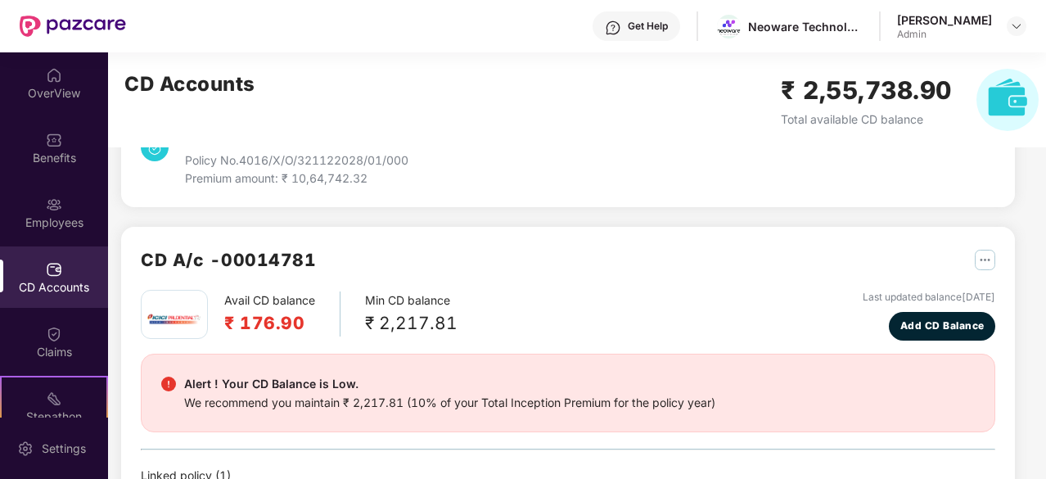
scroll to position [212, 0]
